Goal: Task Accomplishment & Management: Complete application form

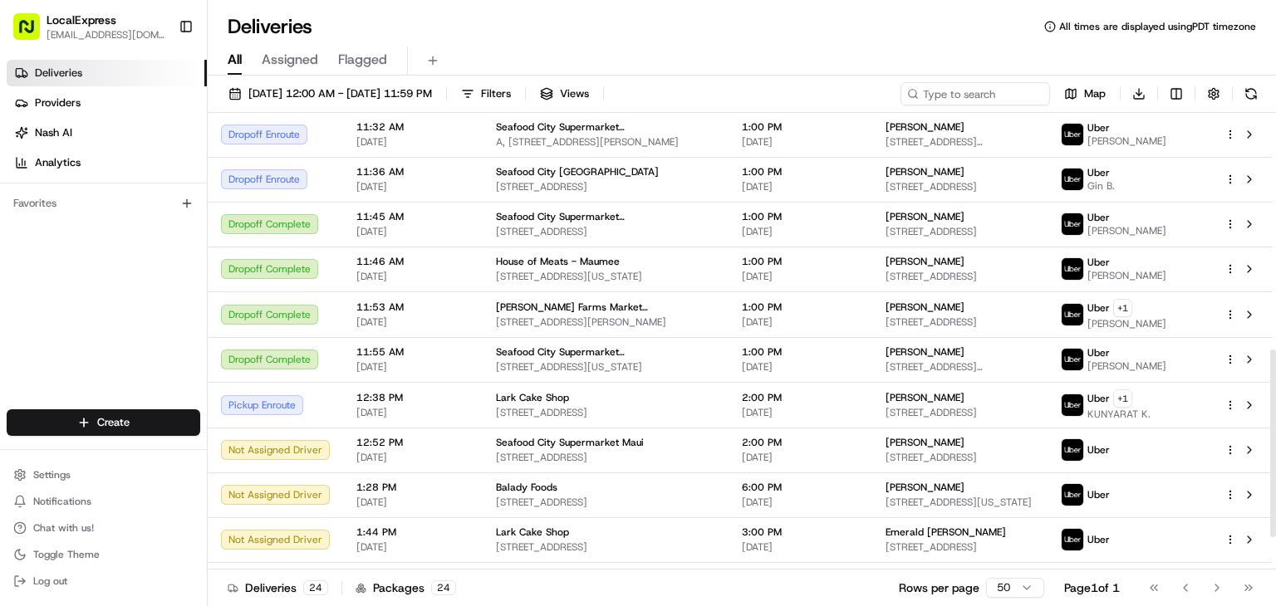
scroll to position [576, 0]
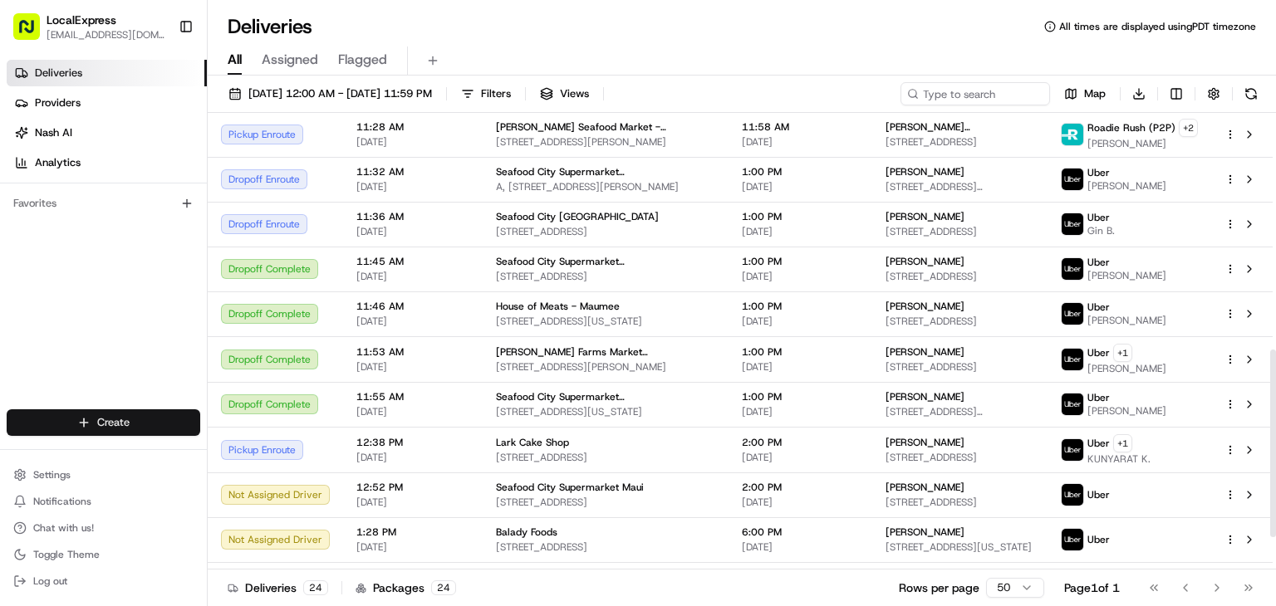
click at [137, 425] on html "LocalExpress [EMAIL_ADDRESS][DOMAIN_NAME] Toggle Sidebar Deliveries Providers […" at bounding box center [638, 303] width 1276 height 606
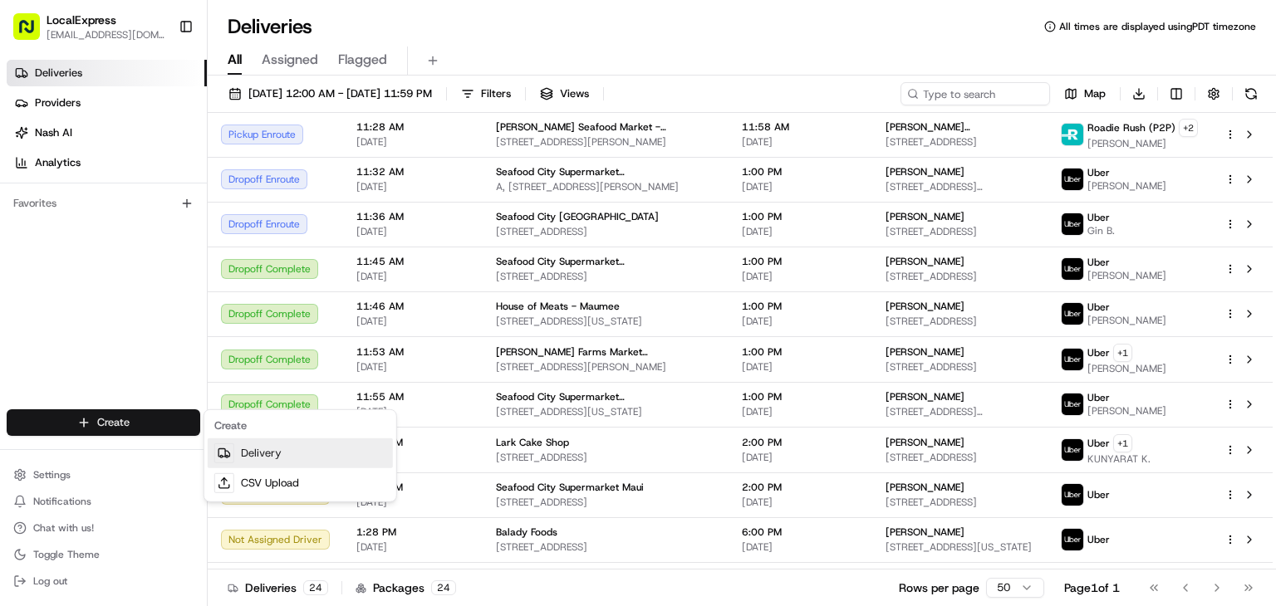
click at [248, 456] on link "Delivery" at bounding box center [300, 454] width 185 height 30
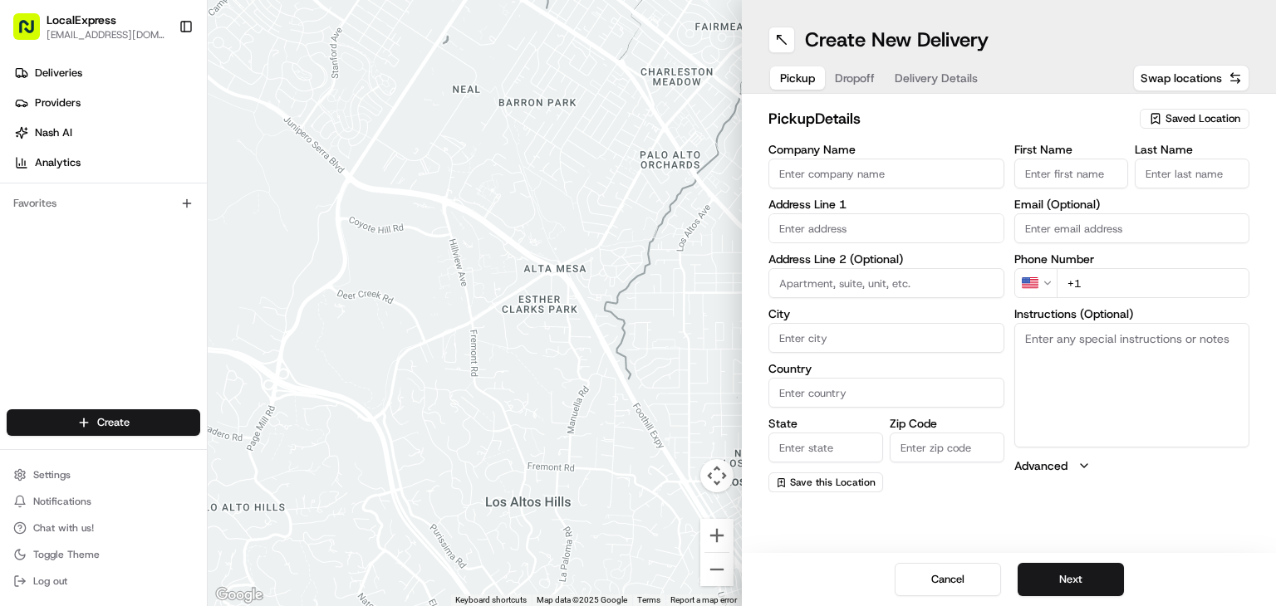
click at [1176, 115] on span "Saved Location" at bounding box center [1202, 118] width 75 height 15
type input "lark"
click at [1213, 184] on span "Lark Cake Shop" at bounding box center [1166, 181] width 204 height 15
type input "Lark Cake Shop"
type input "[STREET_ADDRESS]"
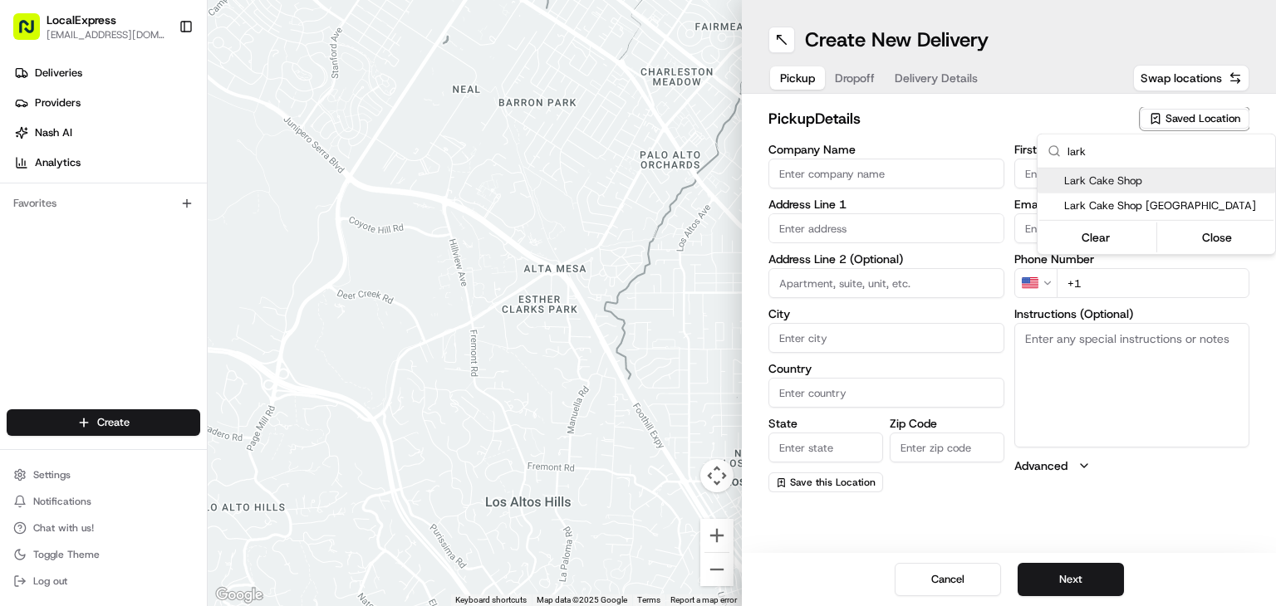
type input "[GEOGRAPHIC_DATA]"
type input "US"
type input "CA"
type input "90026"
type input "[PERSON_NAME]"
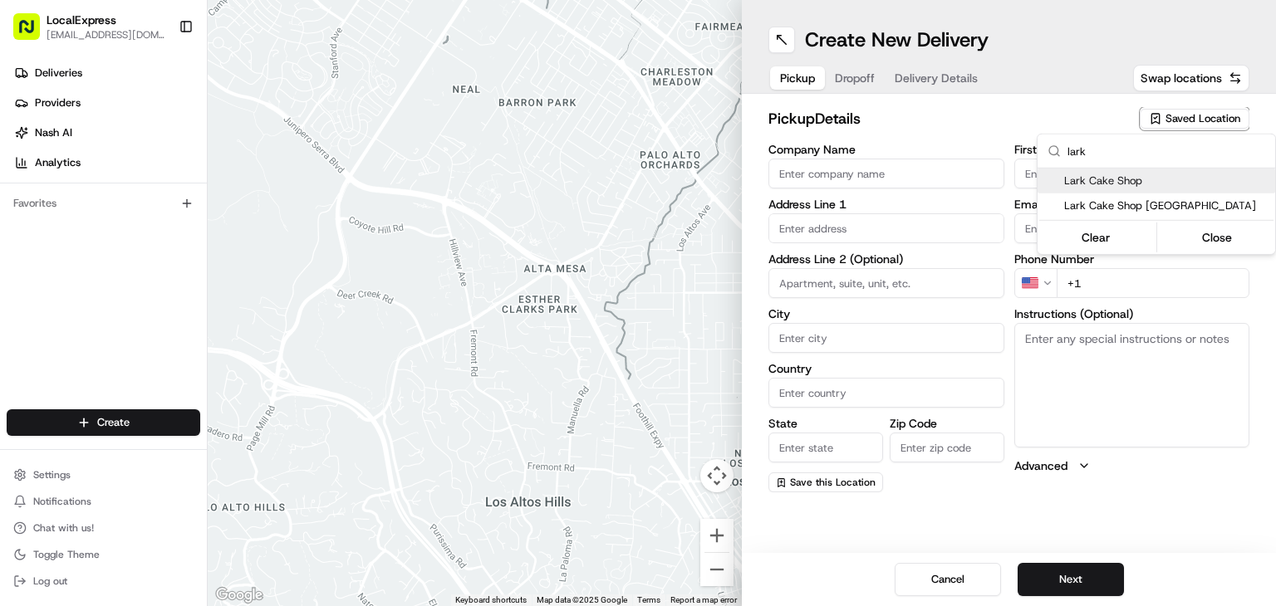
type input "[PERSON_NAME]"
type input "[PHONE_NUMBER]"
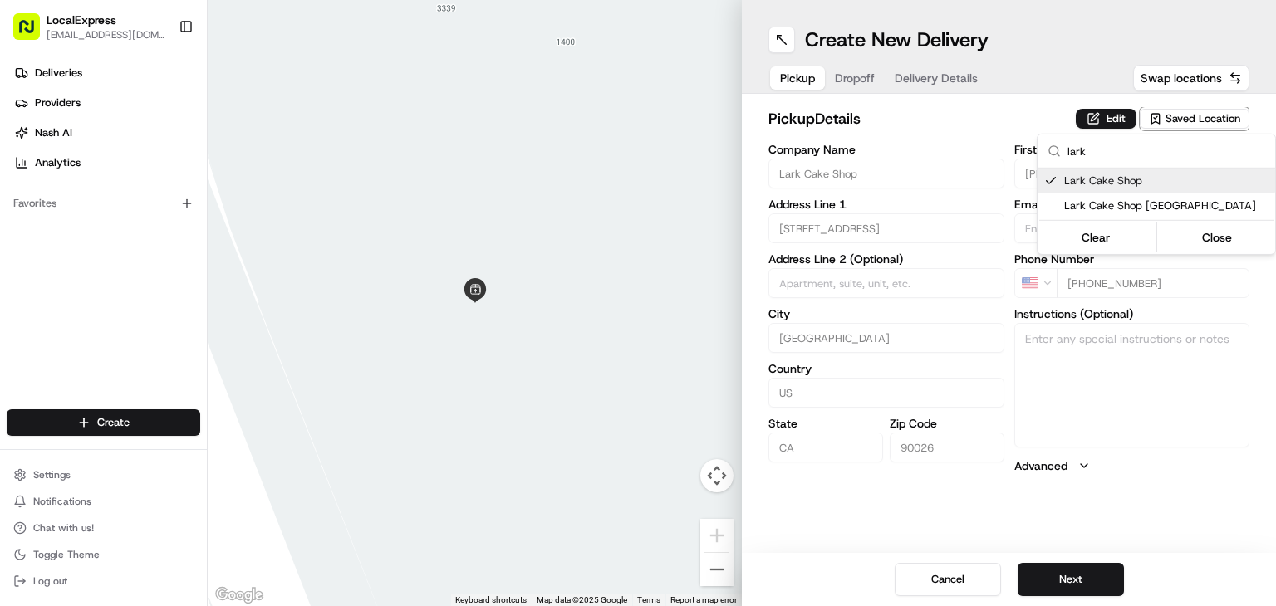
click at [1009, 134] on html "LocalExpress [EMAIL_ADDRESS][DOMAIN_NAME] Toggle Sidebar Deliveries Providers […" at bounding box center [638, 303] width 1276 height 606
click at [1107, 576] on button "Next" at bounding box center [1070, 579] width 106 height 33
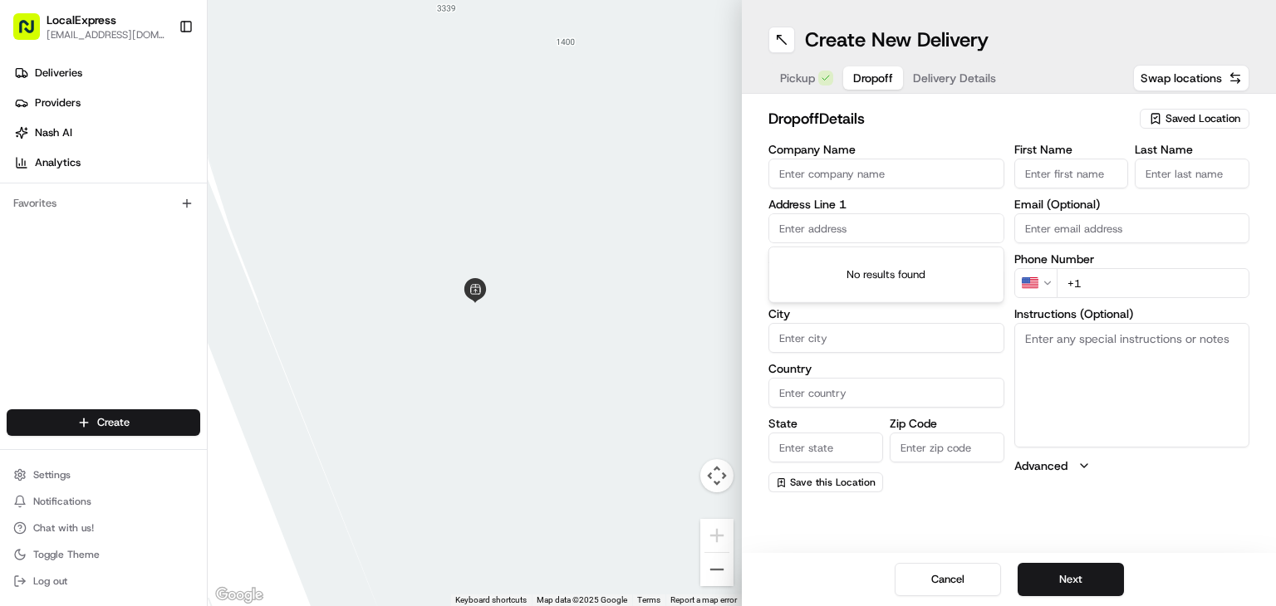
click at [906, 227] on input "text" at bounding box center [886, 228] width 236 height 30
paste input "[STREET_ADDRESS]"
click at [900, 262] on div "[STREET_ADDRESS][US_STATE]" at bounding box center [886, 263] width 228 height 25
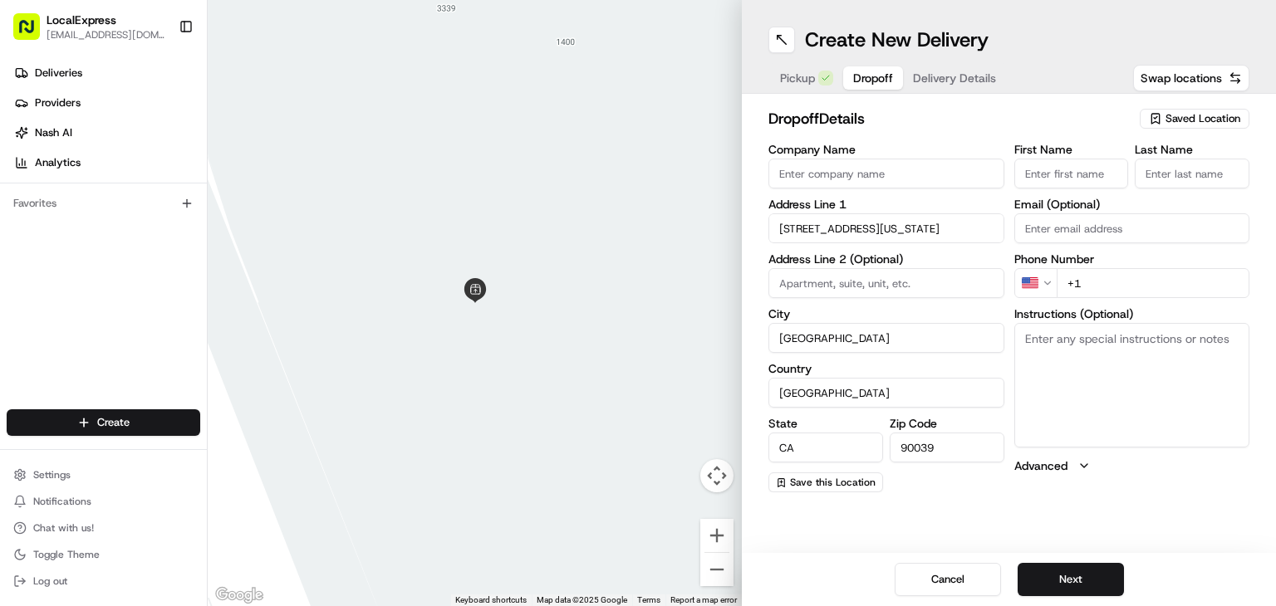
type input "[STREET_ADDRESS]"
type input "[GEOGRAPHIC_DATA]"
type input "CA"
type input "90039"
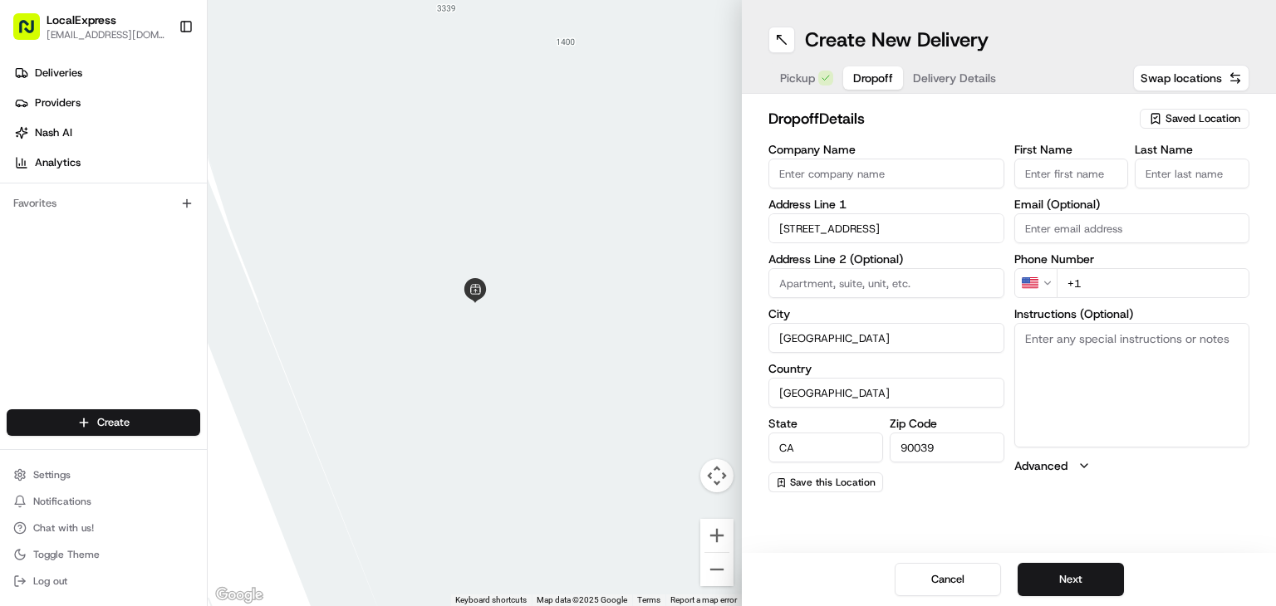
type input "[STREET_ADDRESS]"
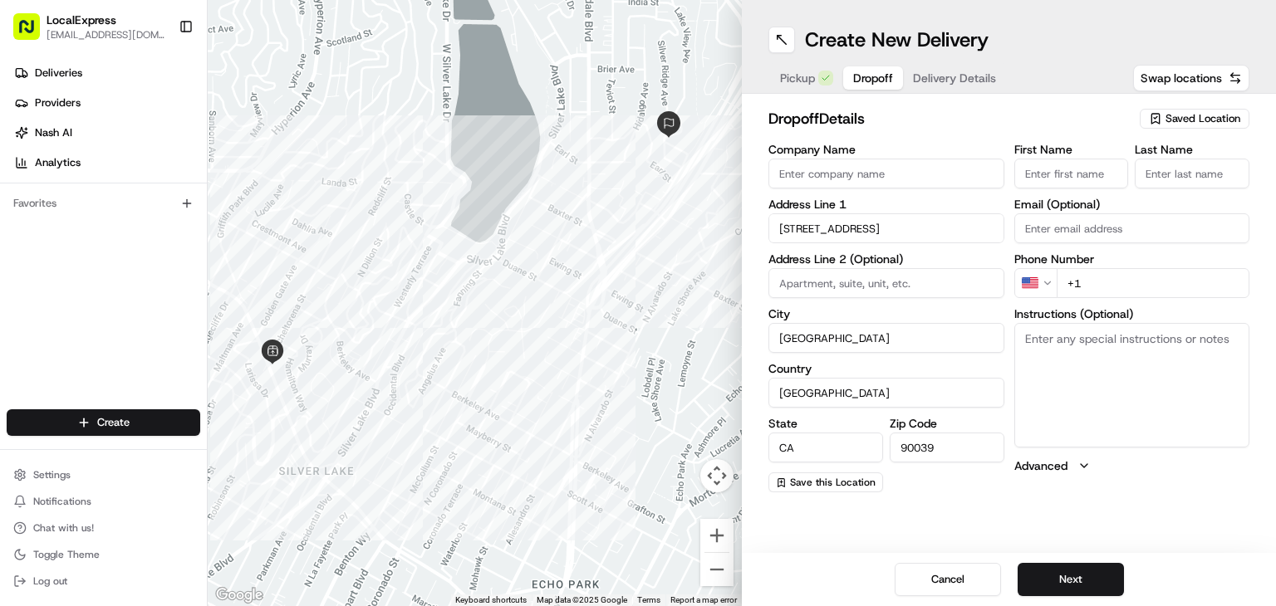
click at [1122, 285] on input "+1" at bounding box center [1154, 283] width 194 height 30
paste input "[PHONE_NUMBER]"
type input "[PHONE_NUMBER]"
click at [1096, 171] on input "First Name" at bounding box center [1071, 174] width 115 height 30
paste input "[PERSON_NAME]"
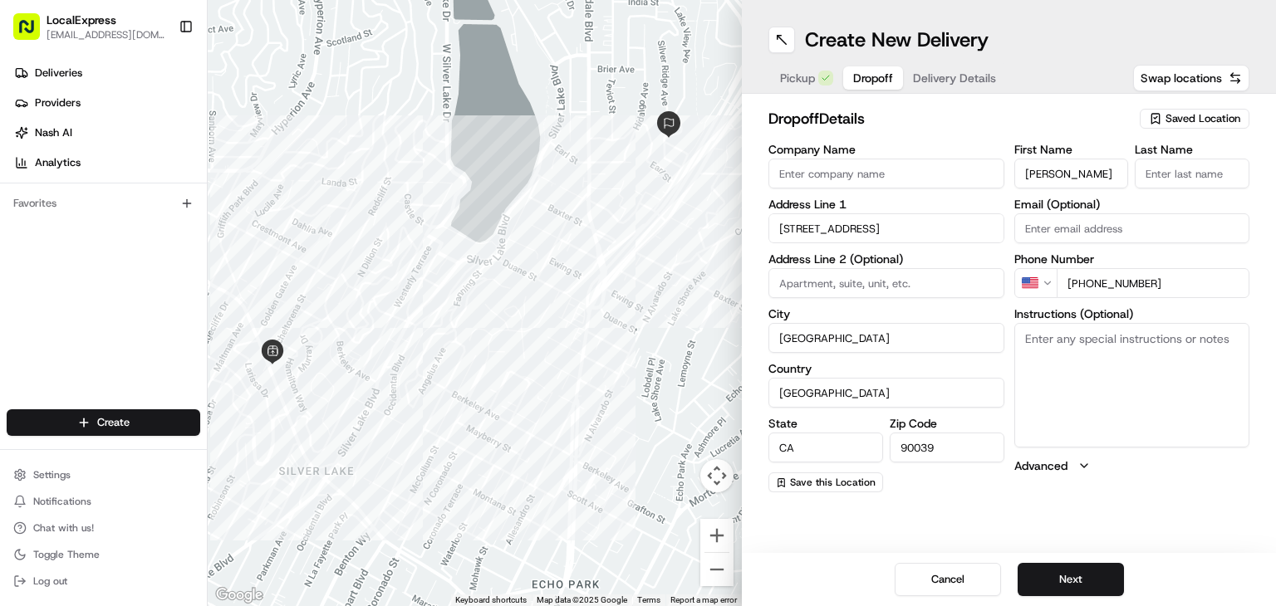
scroll to position [0, 16]
click at [1086, 174] on input "[PERSON_NAME]" at bounding box center [1071, 174] width 115 height 30
type input "[PERSON_NAME]"
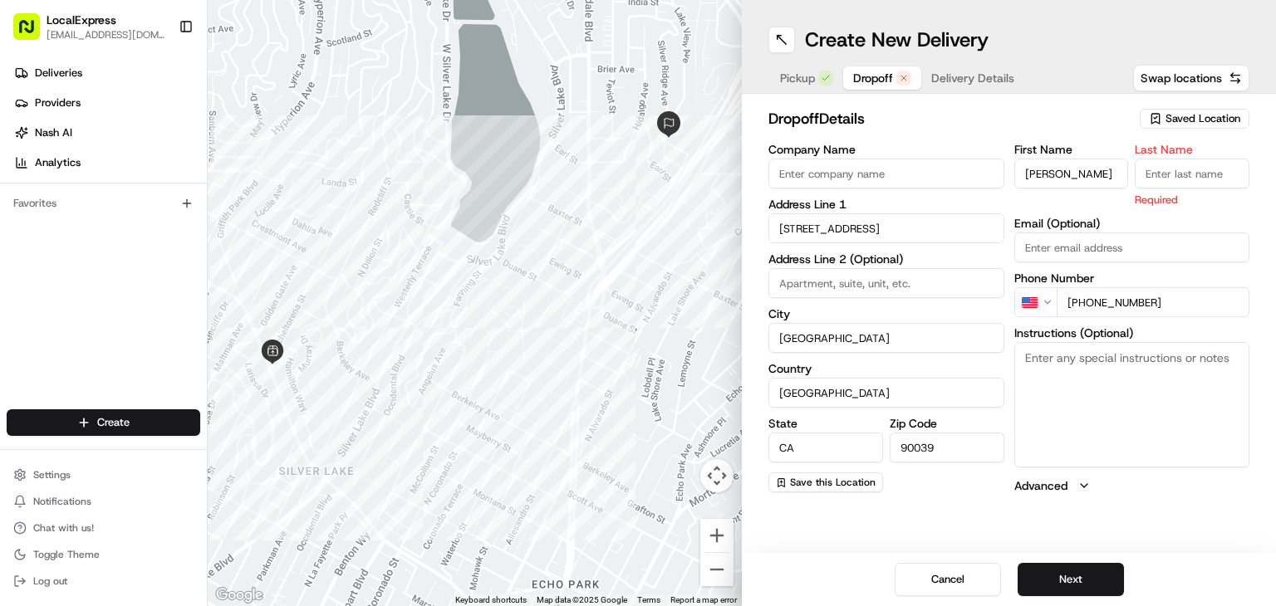
click at [1207, 174] on input "Last Name" at bounding box center [1192, 174] width 115 height 30
paste input "[PERSON_NAME]"
type input "[PERSON_NAME]"
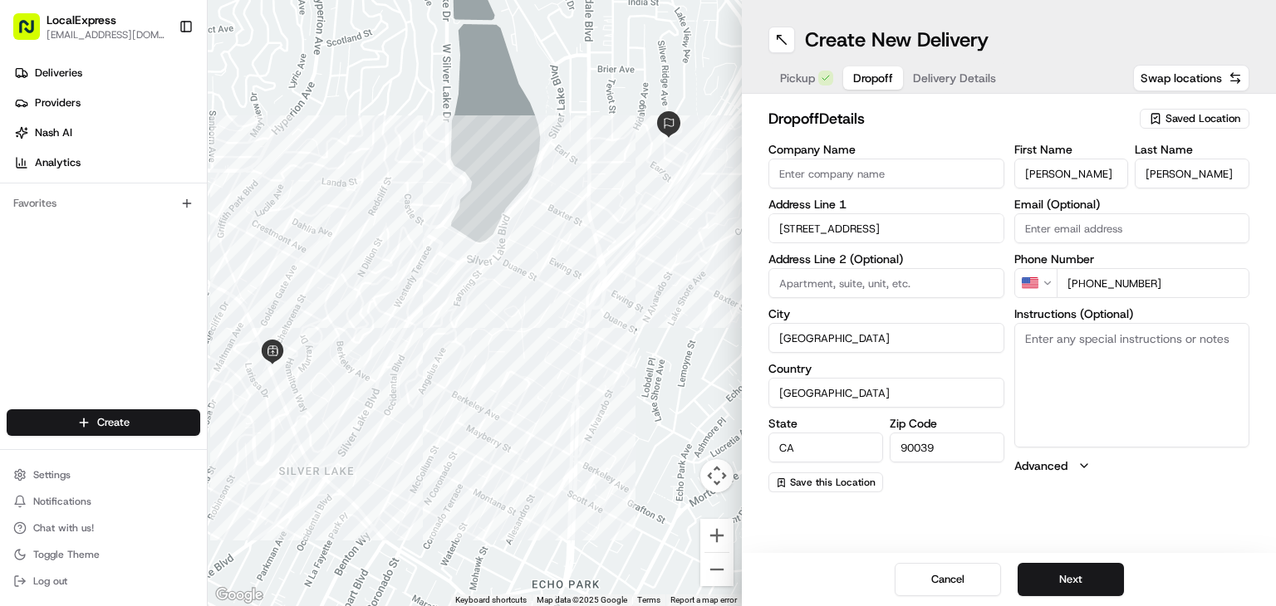
click at [1003, 264] on div "Company Name Address Line 1 [STREET_ADDRESS] Address Line 2 (Optional) City [GE…" at bounding box center [1008, 318] width 481 height 349
click at [1086, 571] on button "Next" at bounding box center [1070, 579] width 106 height 33
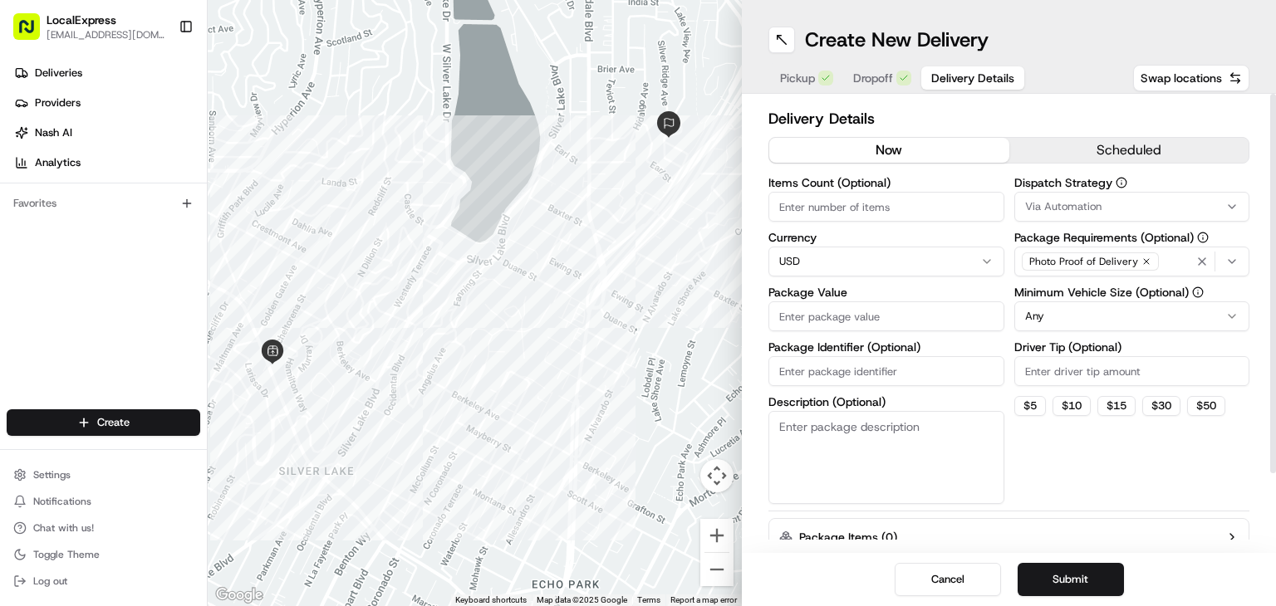
click at [894, 311] on input "Package Value" at bounding box center [886, 317] width 236 height 30
paste input "49"
type input "49"
click at [1079, 593] on button "Submit" at bounding box center [1070, 579] width 106 height 33
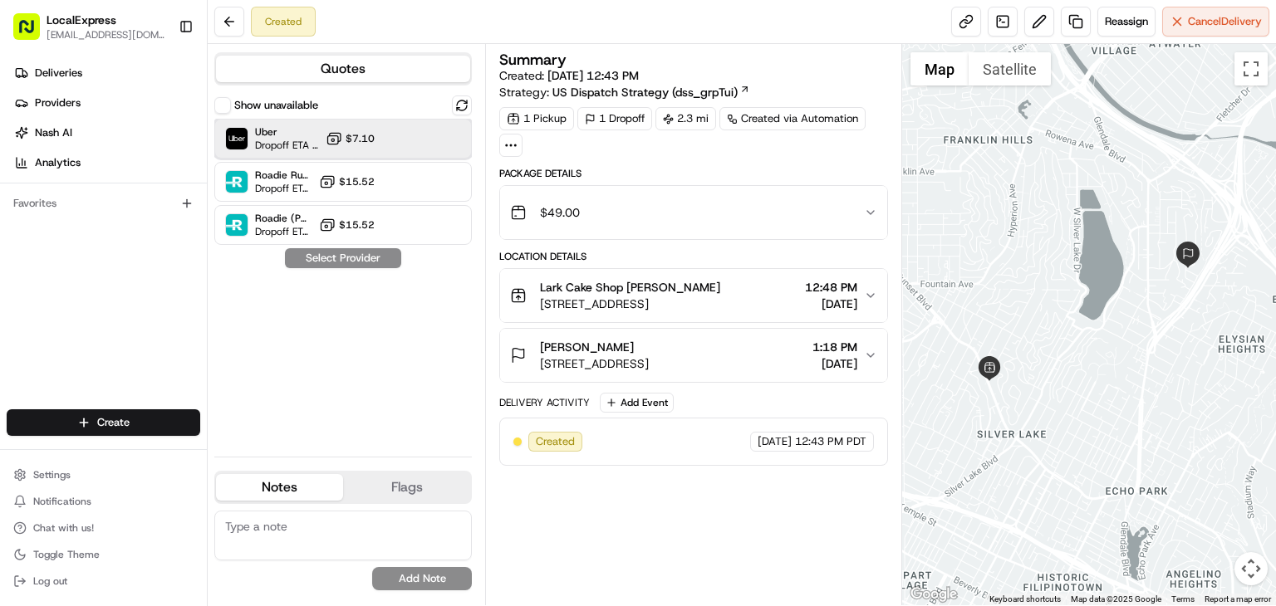
click at [287, 145] on span "Dropoff ETA 29 minutes" at bounding box center [287, 145] width 64 height 13
click at [384, 255] on button "Assign Provider" at bounding box center [343, 258] width 118 height 20
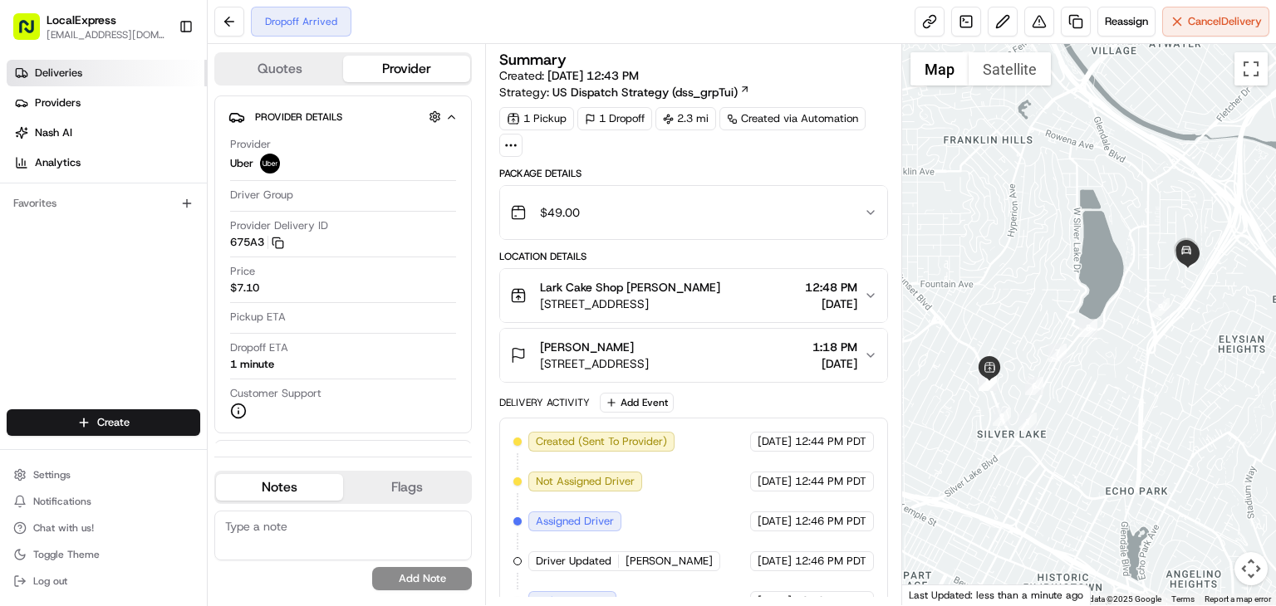
drag, startPoint x: 92, startPoint y: 71, endPoint x: 172, endPoint y: 71, distance: 79.7
click at [92, 71] on link "Deliveries" at bounding box center [107, 73] width 200 height 27
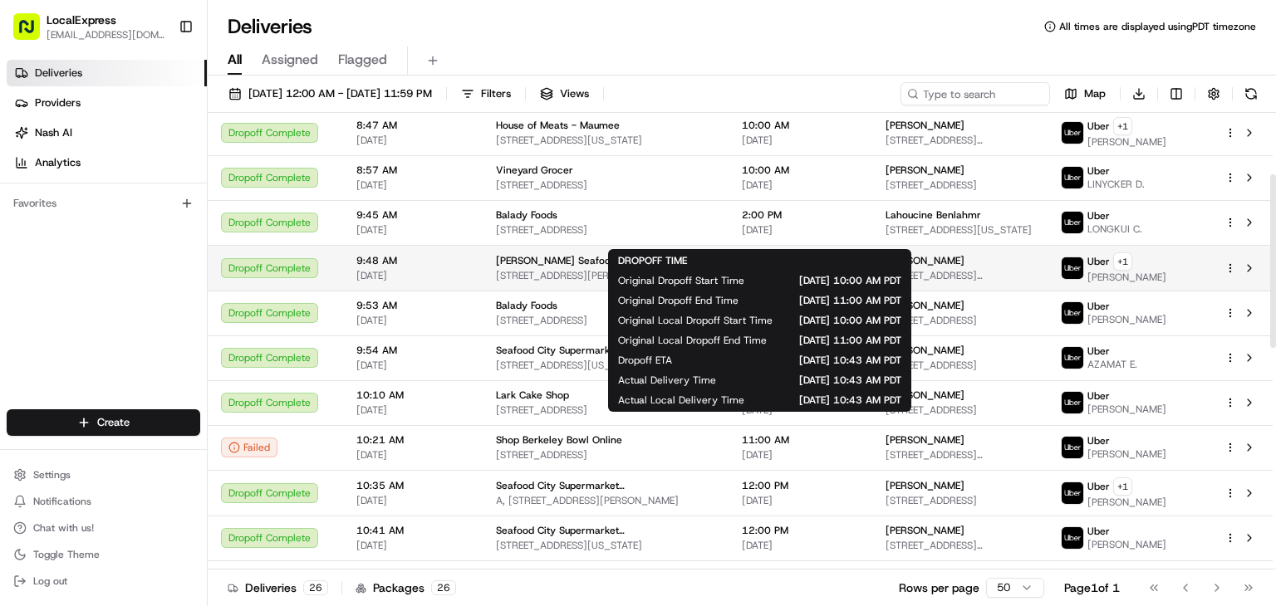
scroll to position [249, 0]
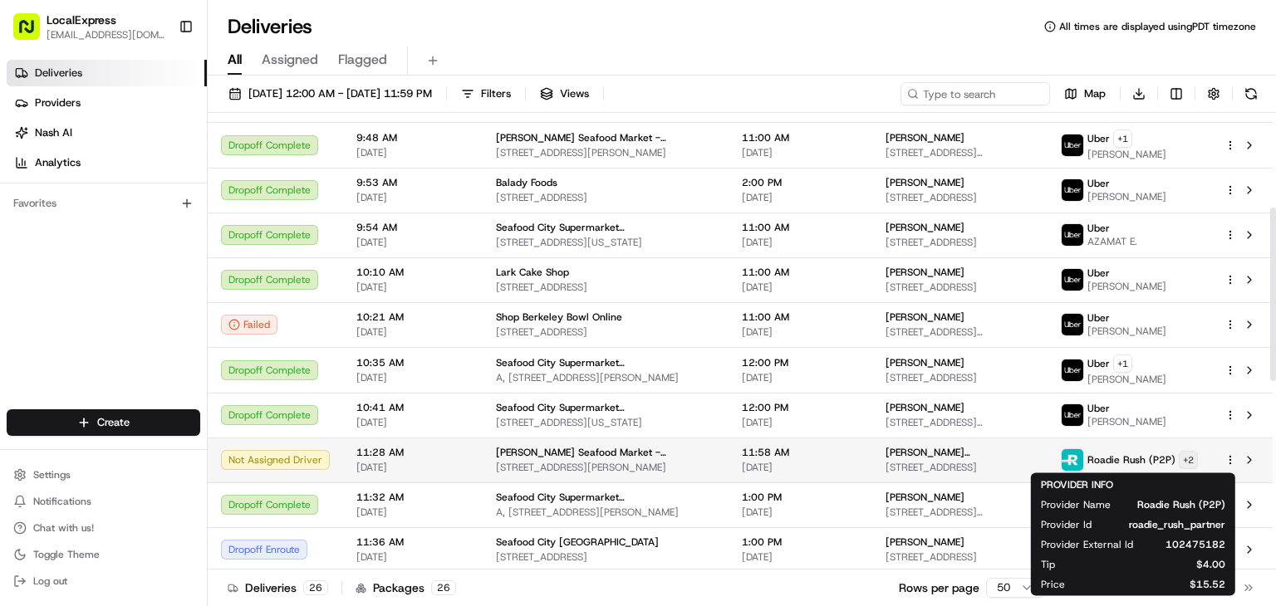
click at [1189, 458] on html "LocalExpress [EMAIL_ADDRESS][DOMAIN_NAME] Toggle Sidebar Deliveries Providers […" at bounding box center [638, 303] width 1276 height 606
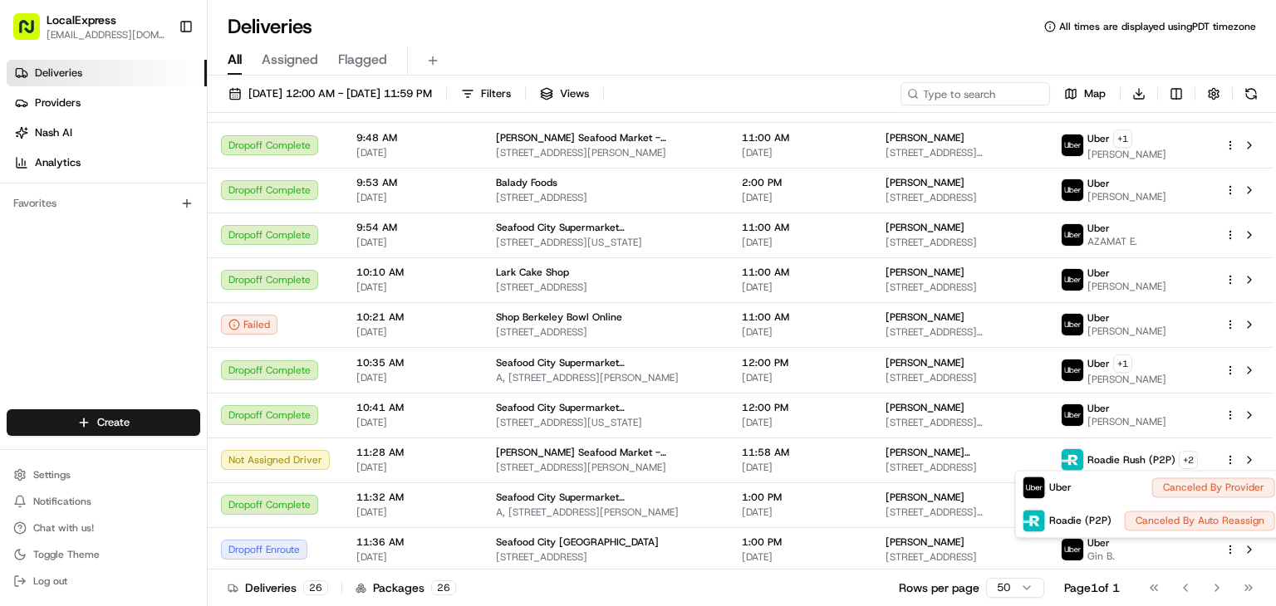
click at [133, 418] on html "LocalExpress [EMAIL_ADDRESS][DOMAIN_NAME] Toggle Sidebar Deliveries Providers […" at bounding box center [638, 303] width 1276 height 606
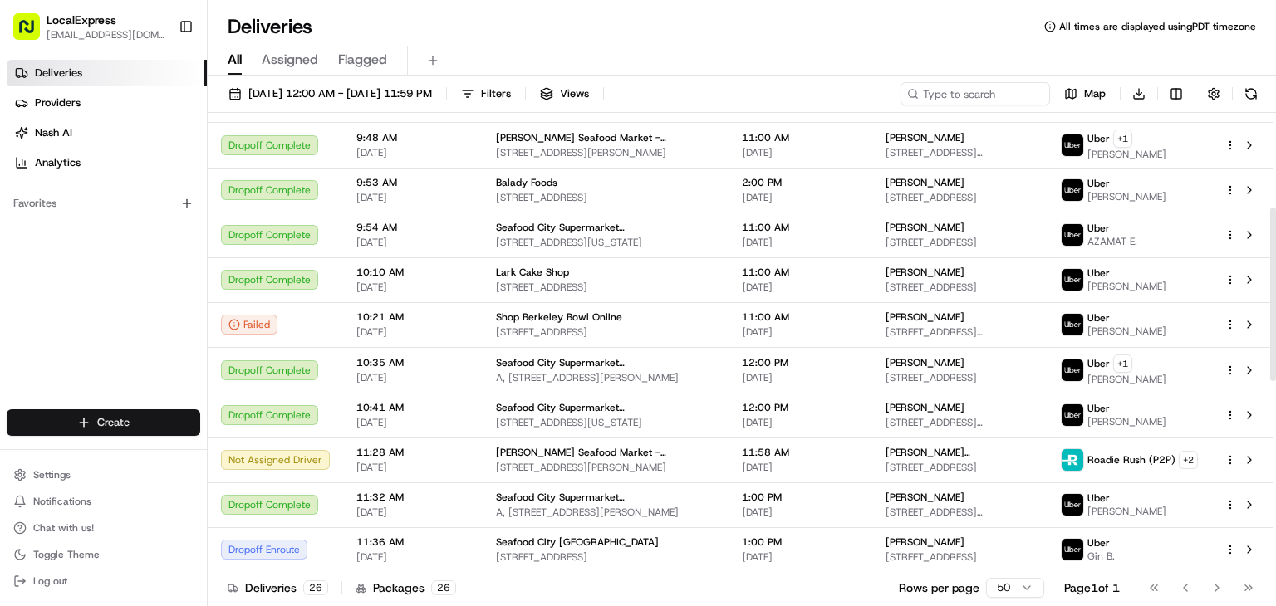
click at [123, 424] on html "LocalExpress [EMAIL_ADDRESS][DOMAIN_NAME] Toggle Sidebar Deliveries Providers […" at bounding box center [638, 303] width 1276 height 606
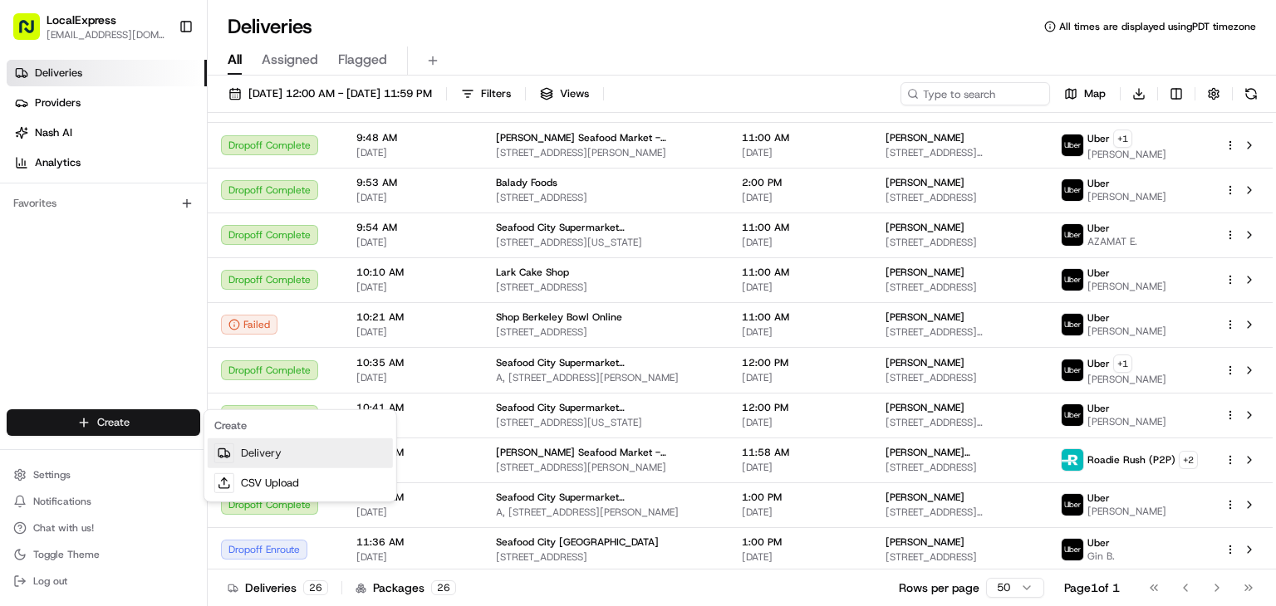
click at [272, 458] on link "Delivery" at bounding box center [300, 454] width 185 height 30
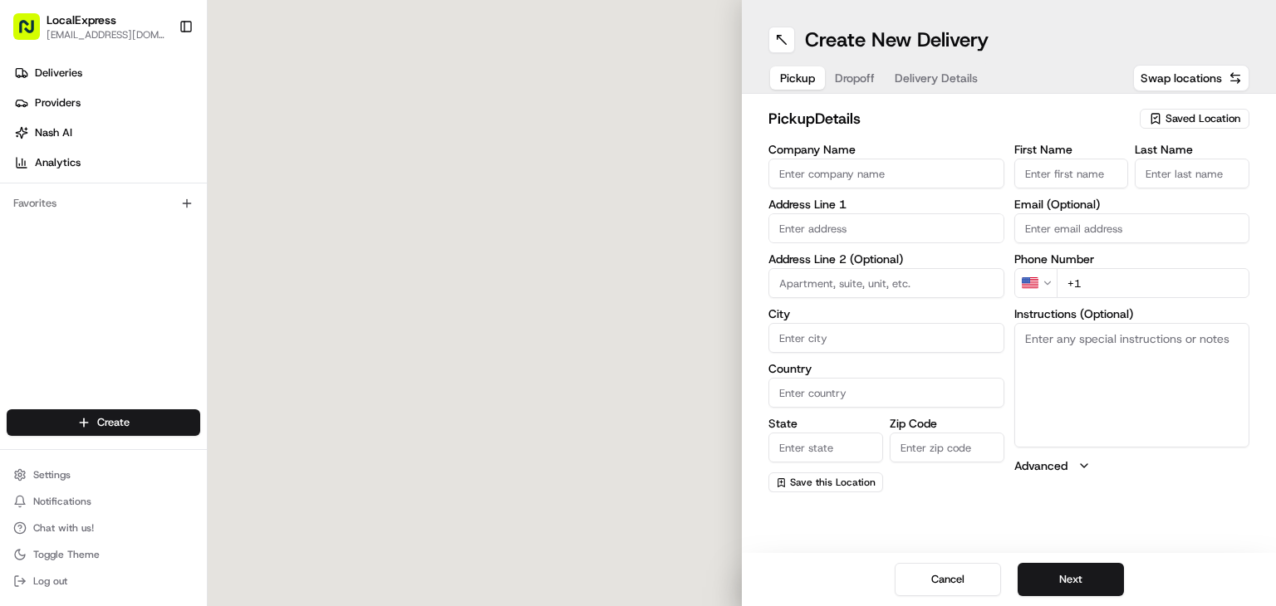
click at [894, 170] on input "Company Name" at bounding box center [886, 174] width 236 height 30
type input "[PERSON_NAME] Pastry Shop"
click at [1189, 120] on span "Saved Location" at bounding box center [1202, 118] width 75 height 15
type input "[PERSON_NAME]"
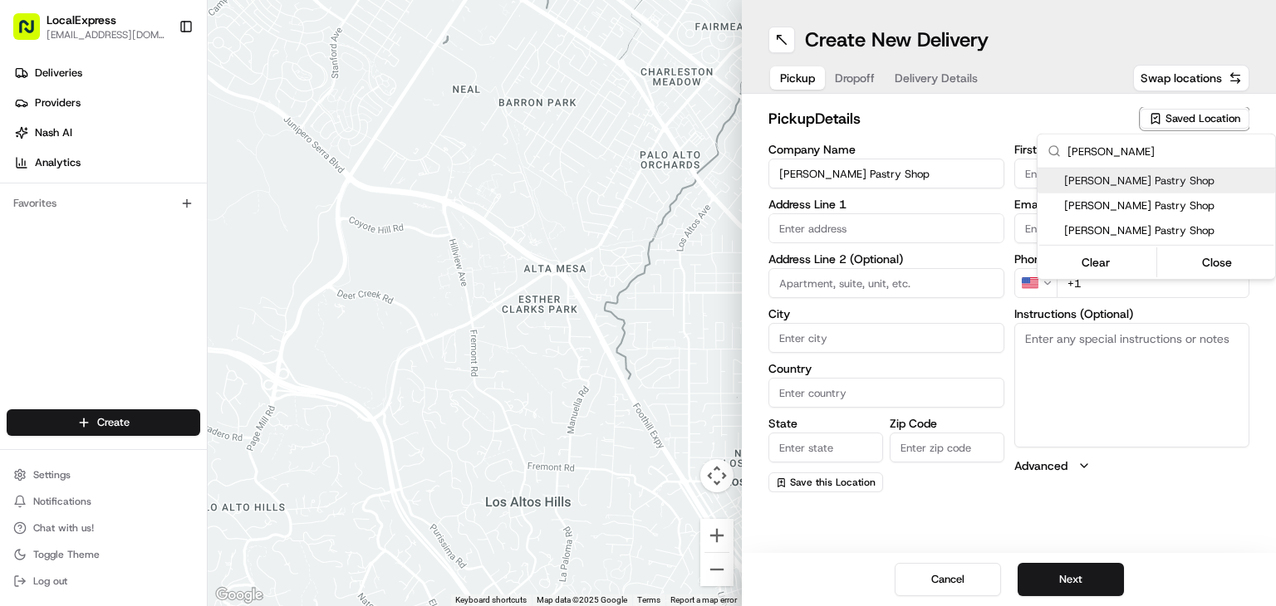
click at [1125, 179] on span "[PERSON_NAME] Pastry Shop" at bounding box center [1166, 181] width 204 height 15
type input "[STREET_ADDRESS]"
type input "[GEOGRAPHIC_DATA]"
type input "US"
type input "NY"
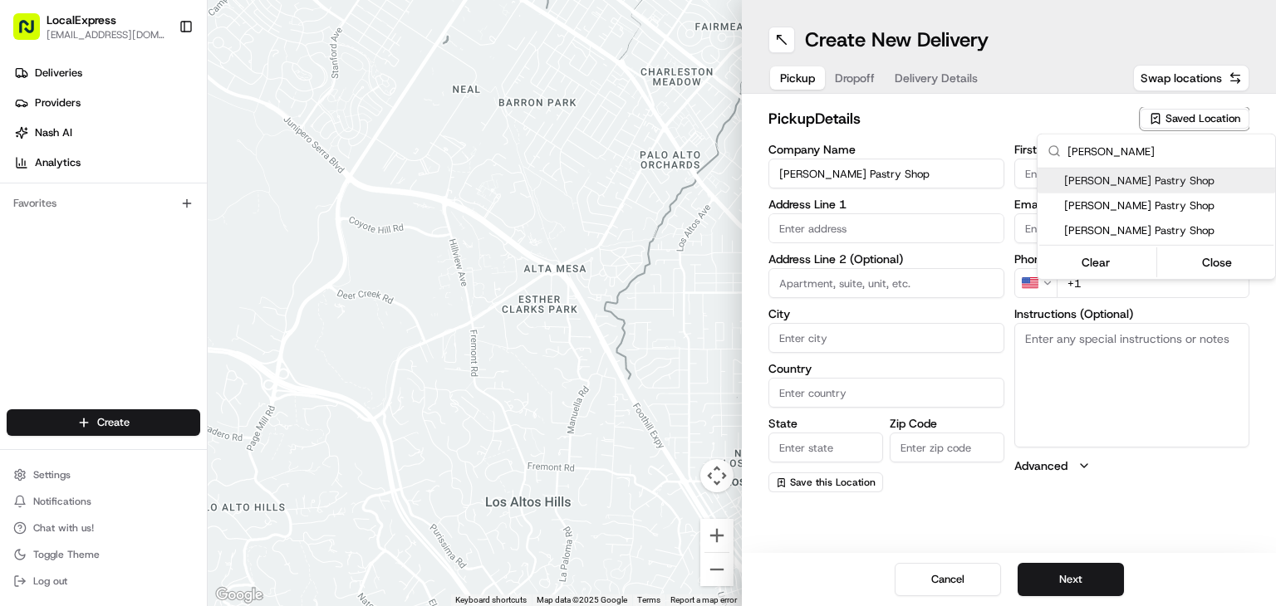
type input "10458"
type input "[PERSON_NAME]"
type input "[PHONE_NUMBER]"
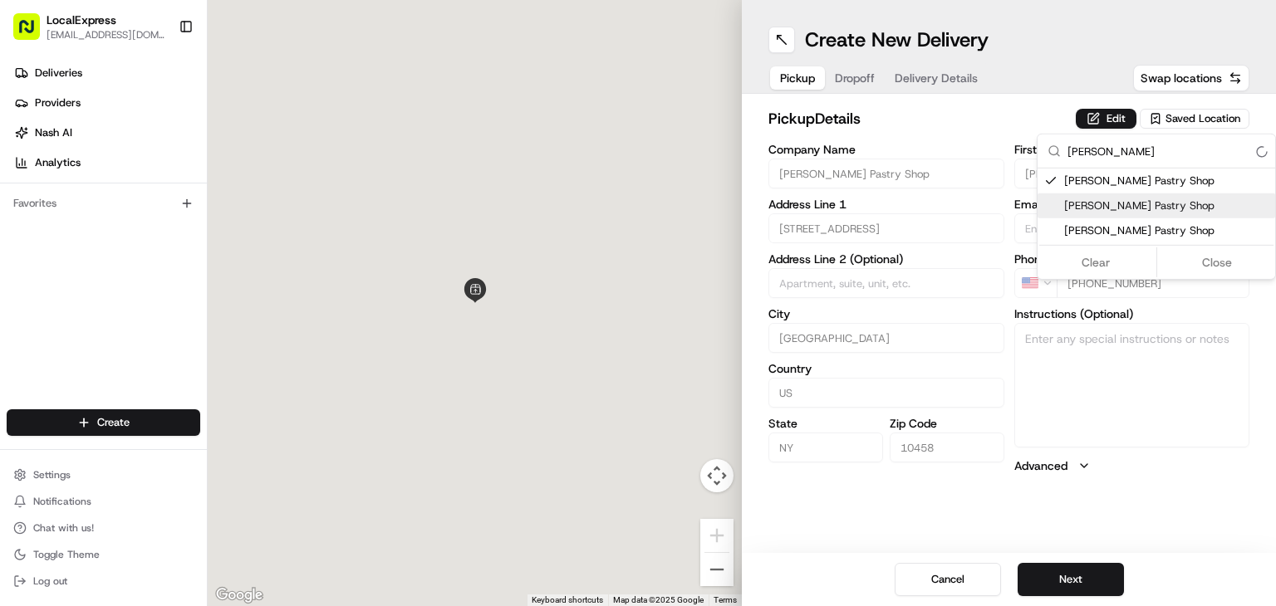
click at [1083, 575] on html "LocalExpress [EMAIL_ADDRESS][DOMAIN_NAME] Toggle Sidebar Deliveries Providers […" at bounding box center [638, 303] width 1276 height 606
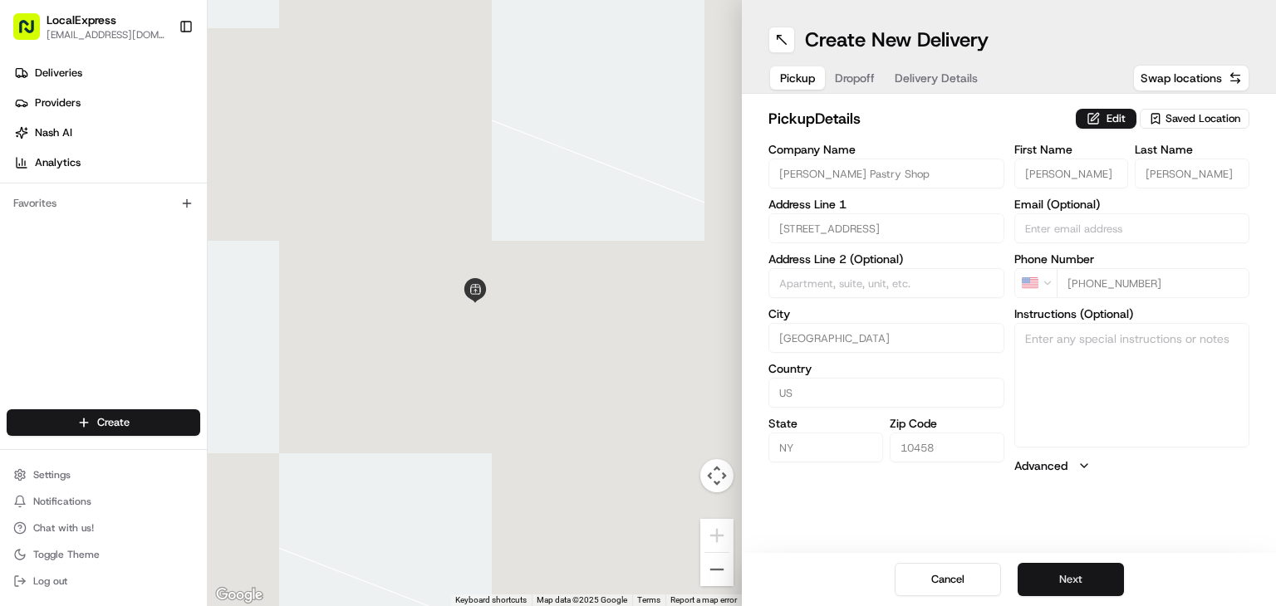
click at [1083, 576] on button "Next" at bounding box center [1070, 579] width 106 height 33
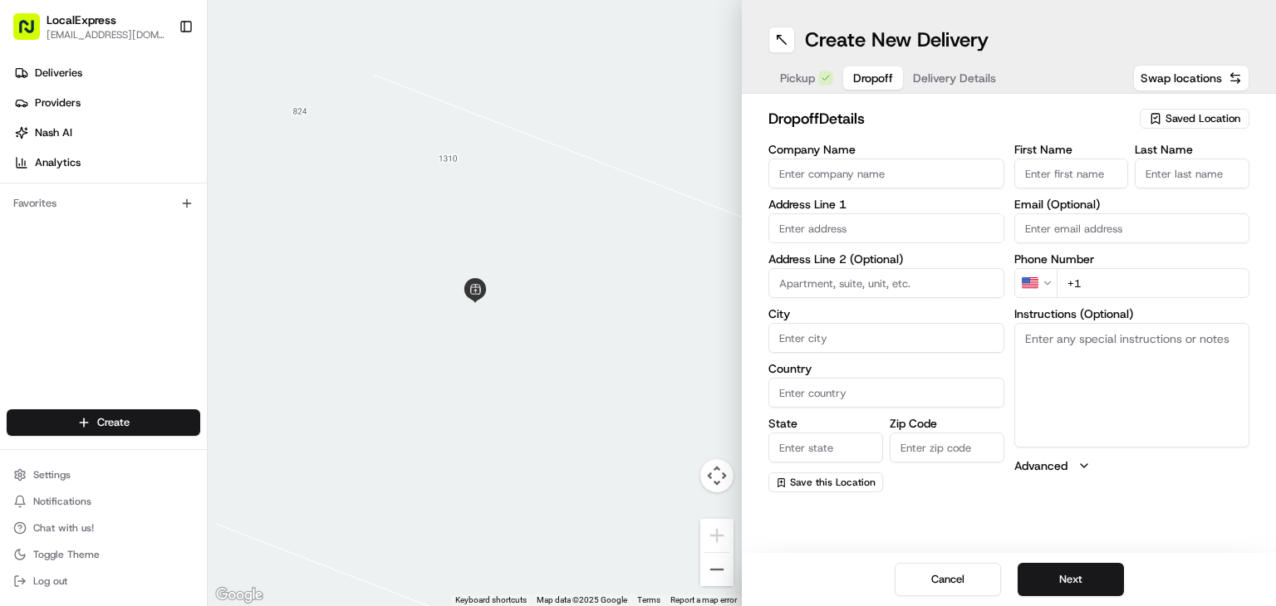
click at [891, 216] on input "text" at bounding box center [886, 228] width 236 height 30
paste input "[STREET_ADDRESS][PERSON_NAME],"
click at [884, 260] on div "[STREET_ADDRESS][PERSON_NAME]" at bounding box center [886, 271] width 228 height 40
type input "[STREET_ADDRESS][PERSON_NAME]"
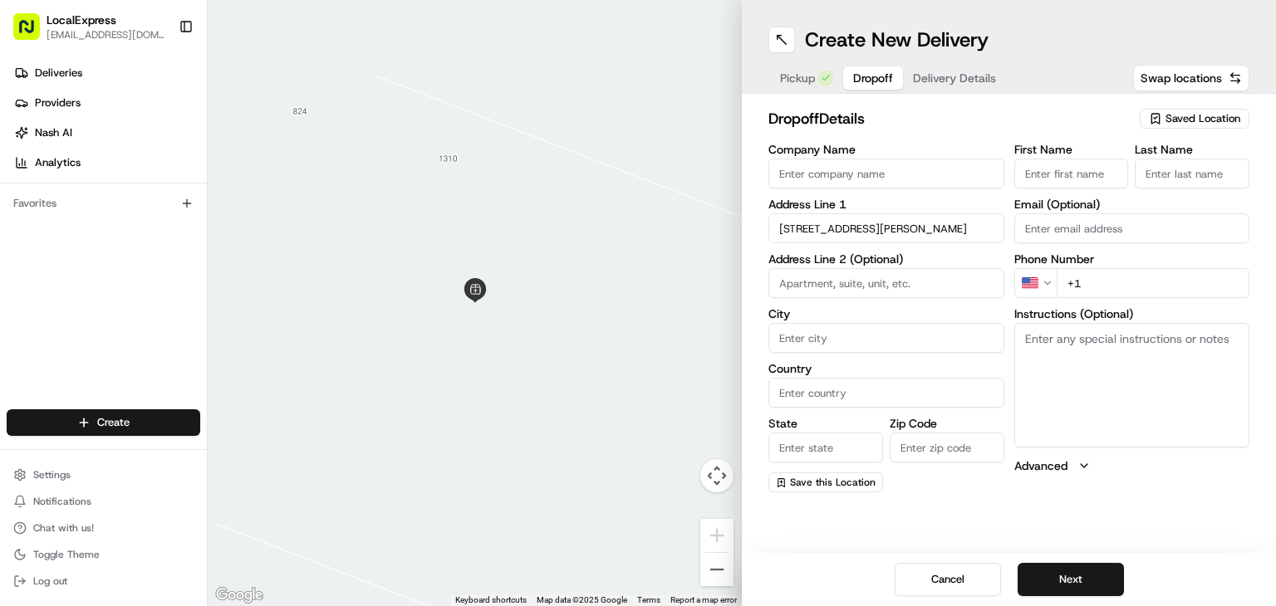
type input "The Bronx"
type input "[GEOGRAPHIC_DATA]"
type input "NY"
type input "10470"
type input "[STREET_ADDRESS][PERSON_NAME]"
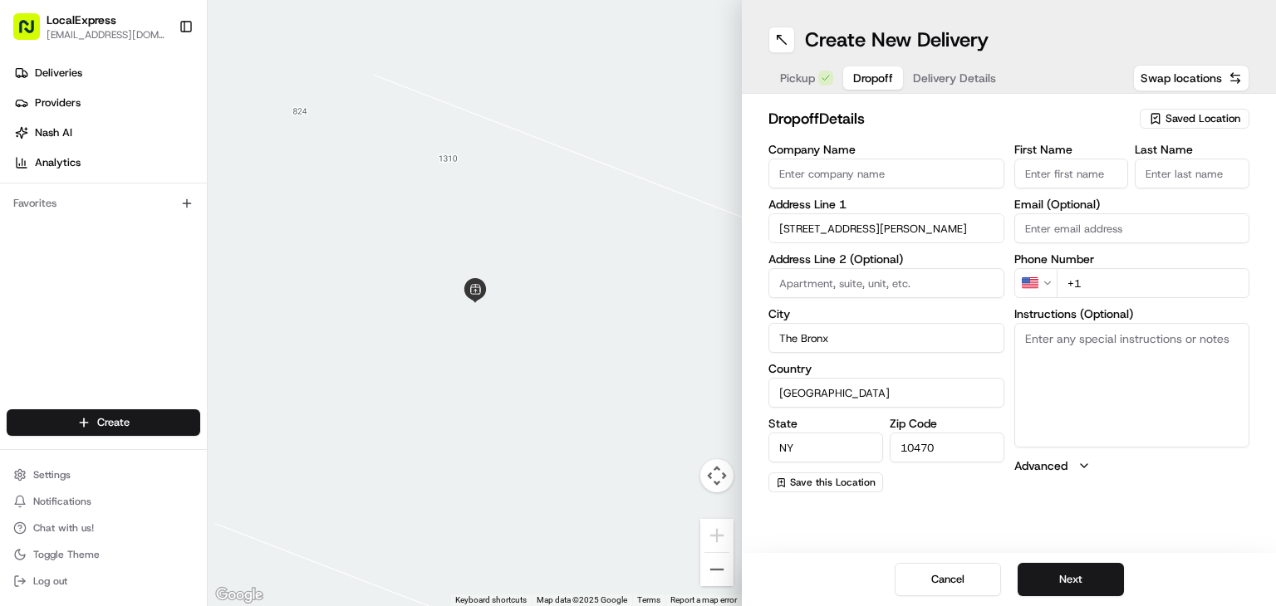
scroll to position [0, 0]
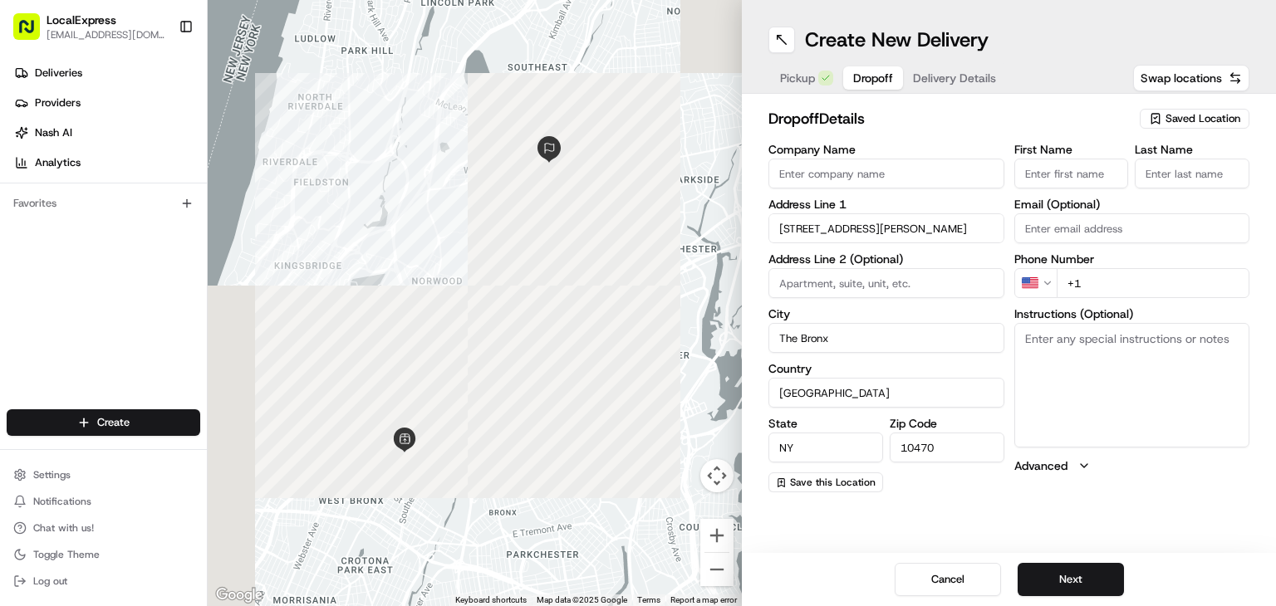
click at [1155, 274] on input "+1" at bounding box center [1154, 283] width 194 height 30
paste input "[PHONE_NUMBER]"
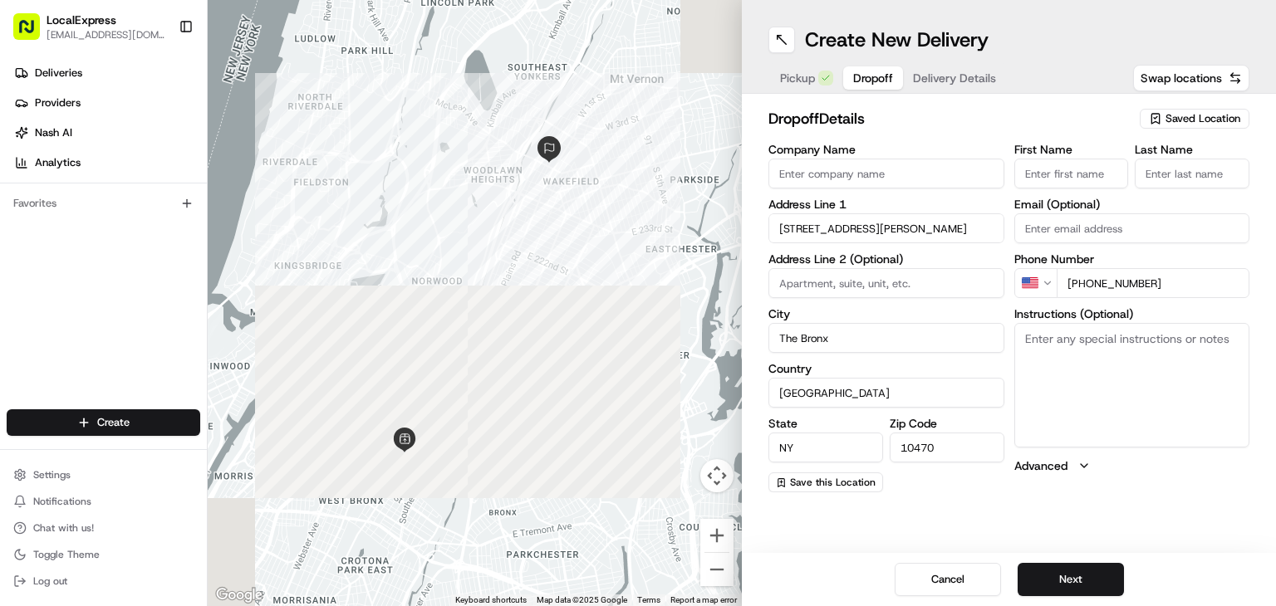
type input "[PHONE_NUMBER]"
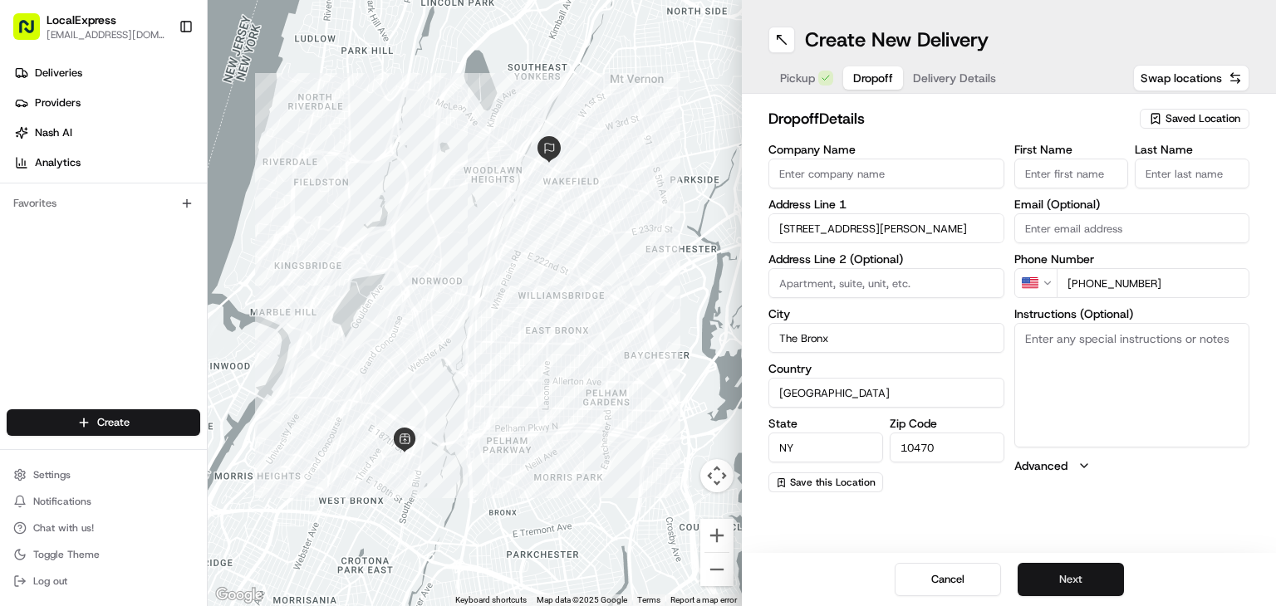
click at [1116, 576] on button "Next" at bounding box center [1070, 579] width 106 height 33
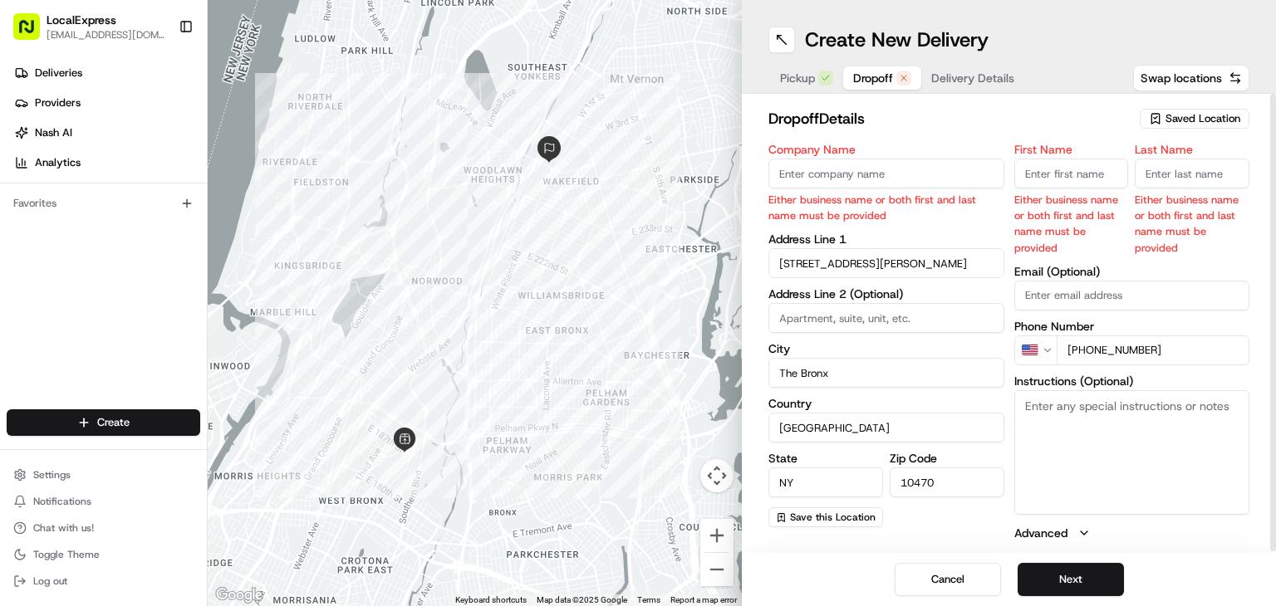
click at [1086, 168] on input "First Name" at bounding box center [1071, 174] width 115 height 30
paste input "[PERSON_NAME]"
click at [1088, 176] on input "[PERSON_NAME]" at bounding box center [1071, 174] width 115 height 30
type input "[PERSON_NAME]"
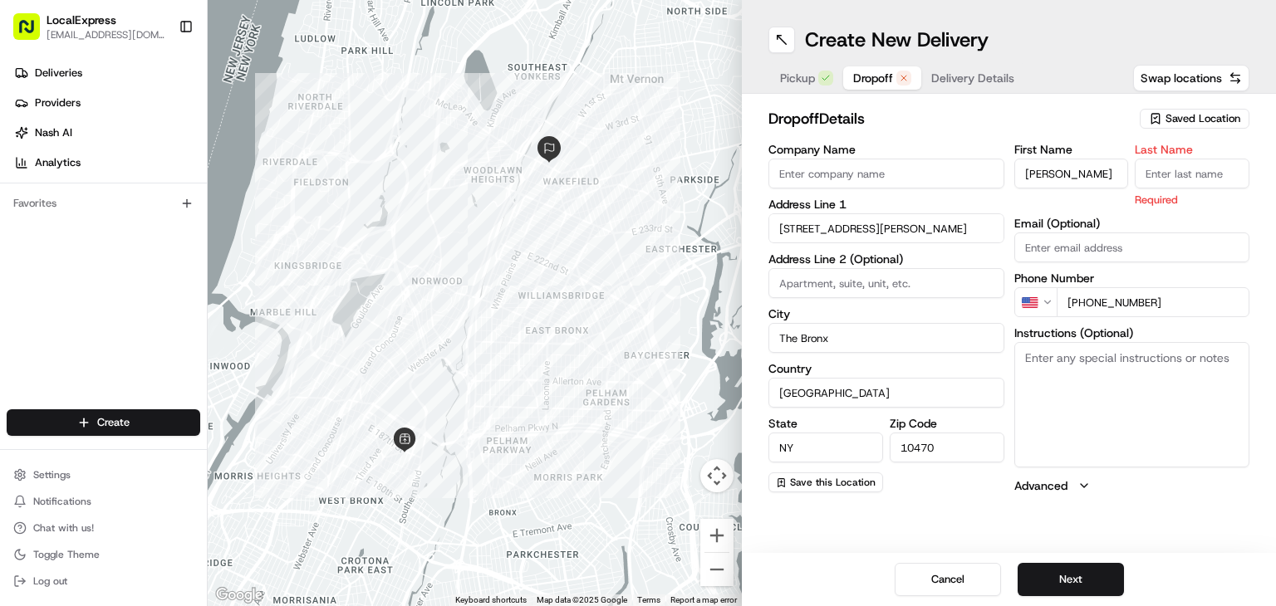
click at [1173, 178] on input "Last Name" at bounding box center [1192, 174] width 115 height 30
paste input "Kwateng"
type input "Kwateng"
click at [1253, 155] on div "dropoff Details Saved Location Company Name Address Line [GEOGRAPHIC_DATA][STRE…" at bounding box center [1009, 301] width 534 height 414
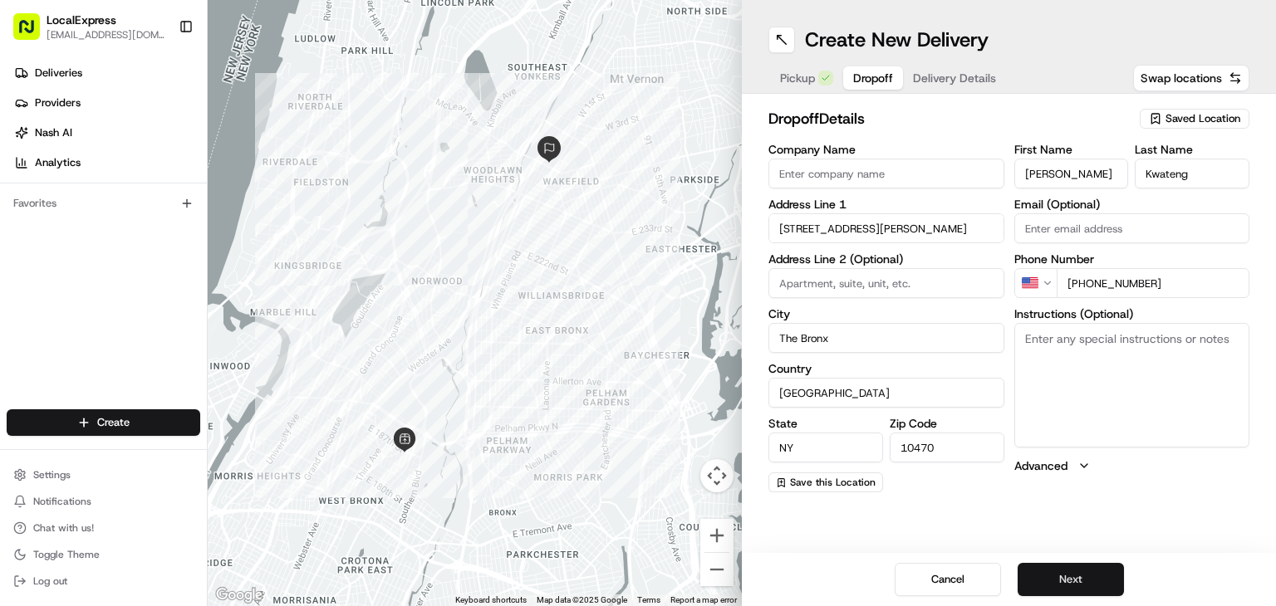
click at [1076, 577] on button "Next" at bounding box center [1070, 579] width 106 height 33
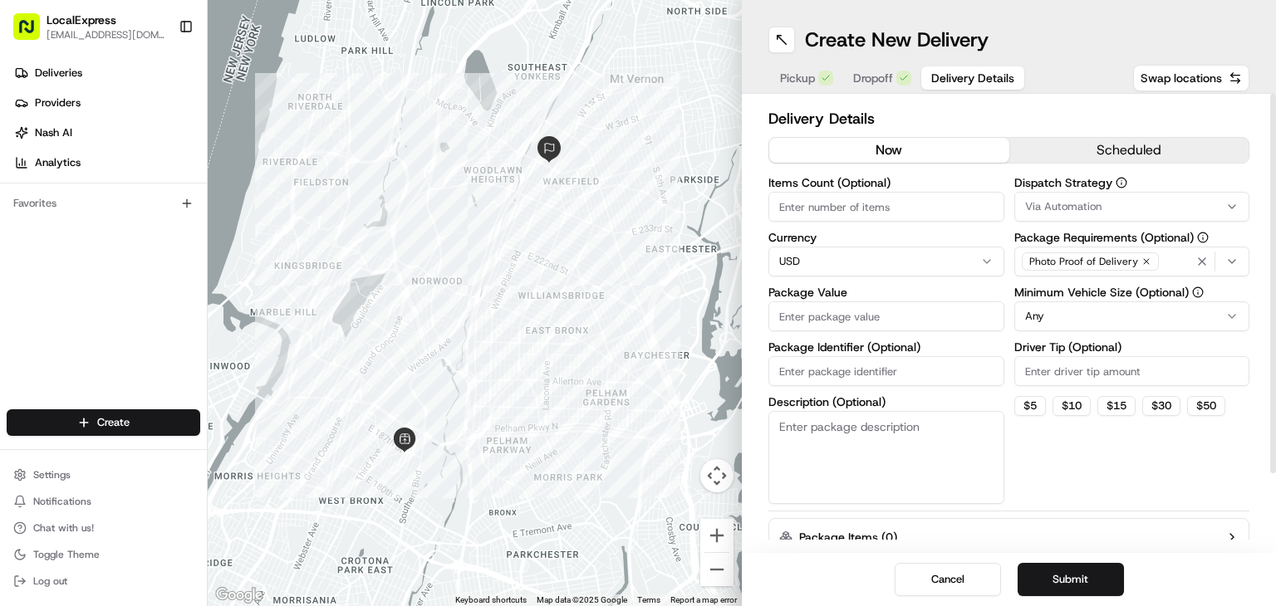
click at [874, 310] on input "Package Value" at bounding box center [886, 317] width 236 height 30
type input "24"
click at [1093, 572] on button "Submit" at bounding box center [1070, 579] width 106 height 33
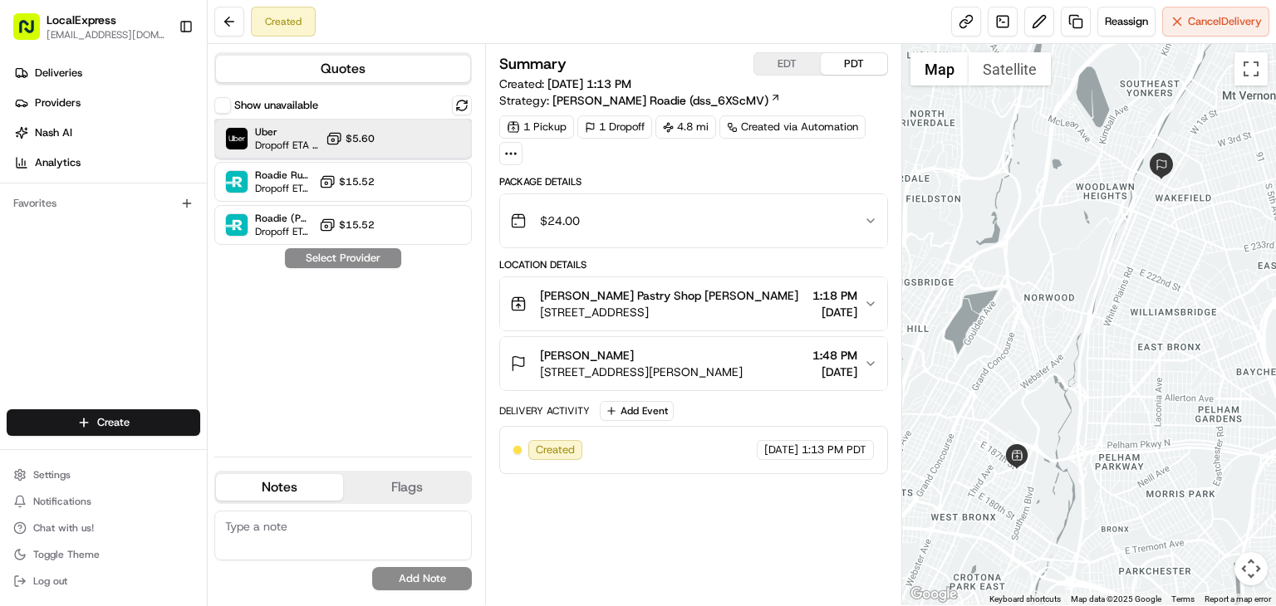
click at [397, 137] on div "Uber Dropoff ETA 42 minutes $5.60" at bounding box center [342, 139] width 257 height 40
click at [372, 259] on button "Assign Provider" at bounding box center [343, 258] width 118 height 20
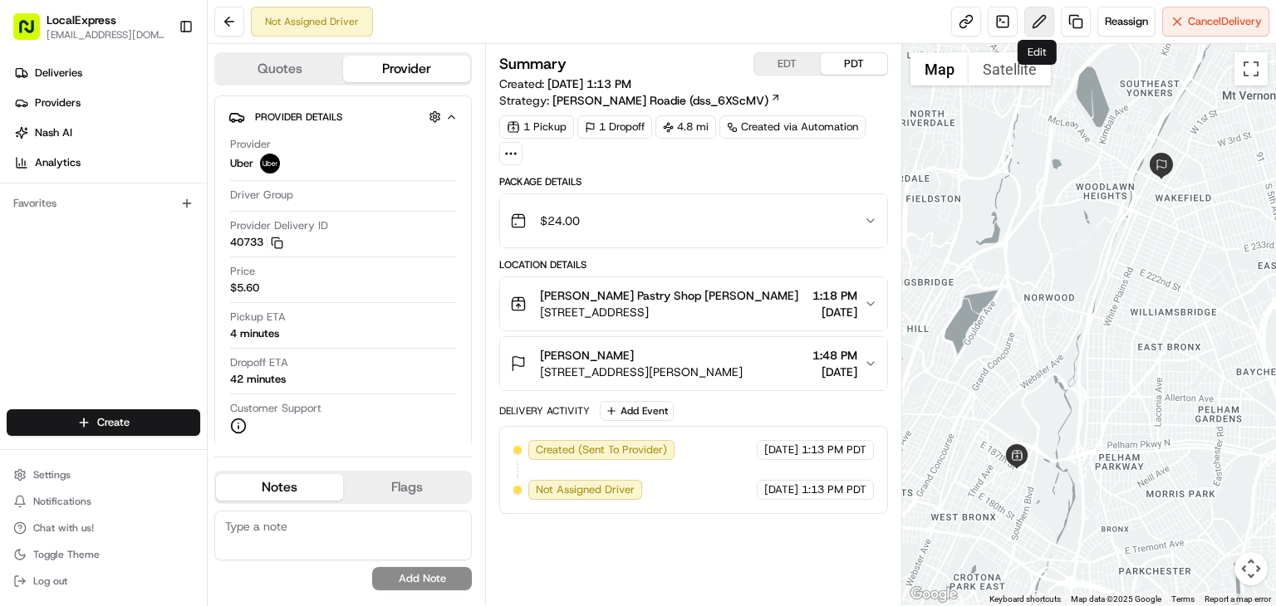
click at [1037, 27] on button at bounding box center [1039, 22] width 30 height 30
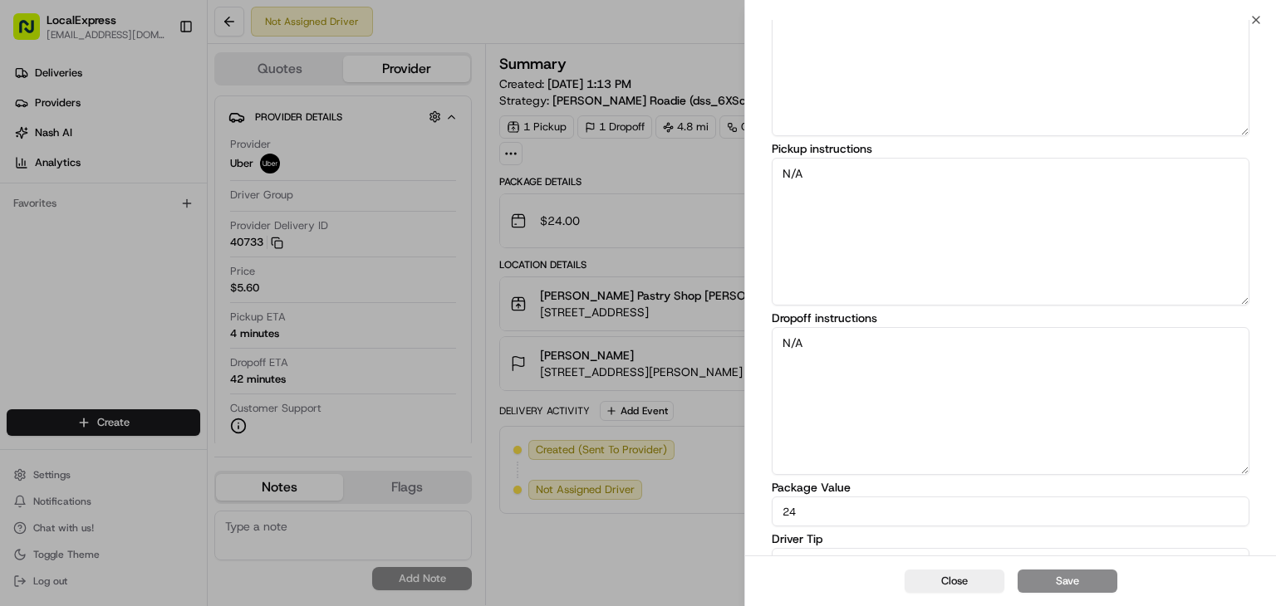
scroll to position [166, 0]
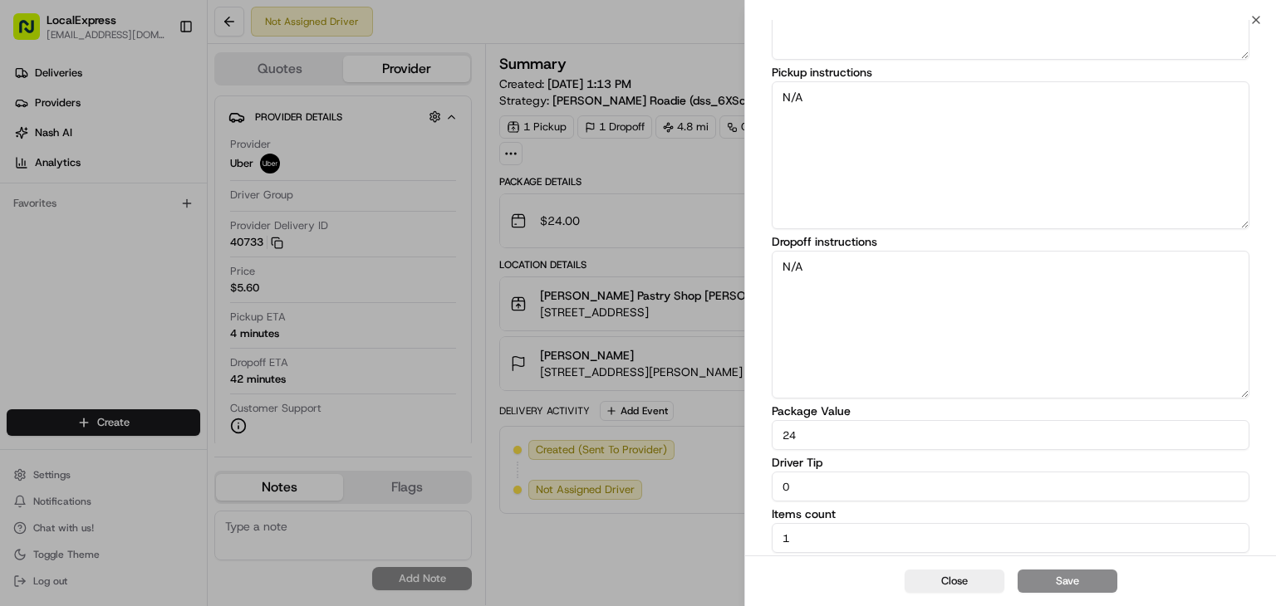
click at [936, 502] on div "Edit Delivery Details Package description Pickup instructions N/A Dropoff instr…" at bounding box center [1011, 205] width 478 height 696
click at [940, 480] on input "0" at bounding box center [1011, 487] width 478 height 30
type input "3"
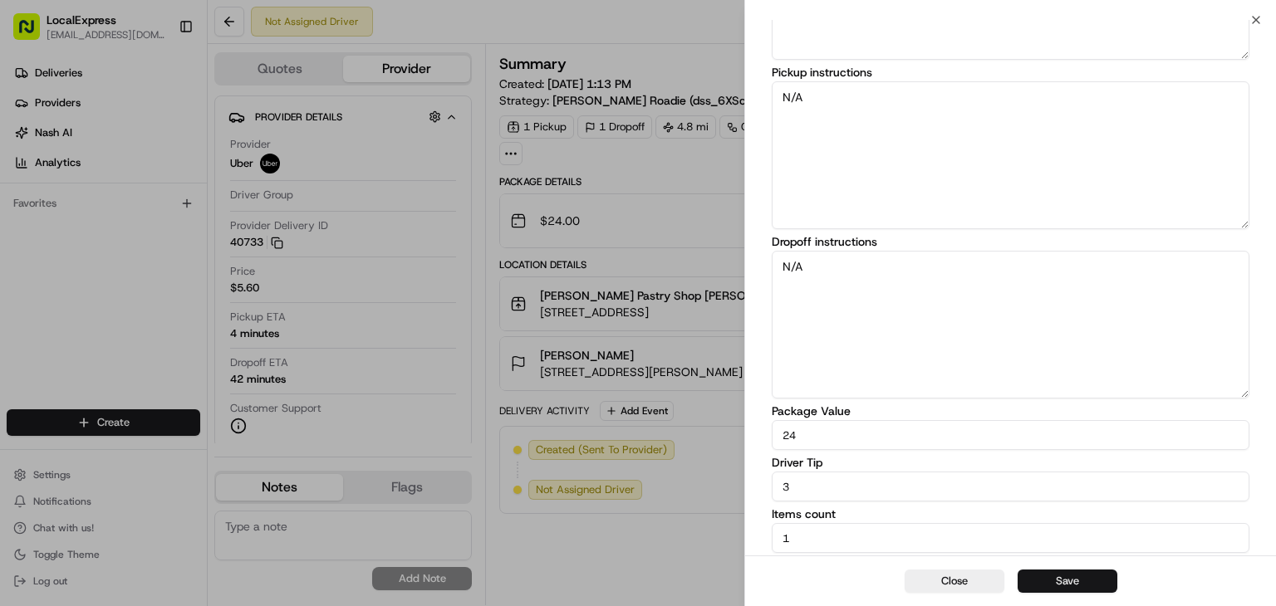
click at [1053, 572] on button "Save" at bounding box center [1067, 581] width 100 height 23
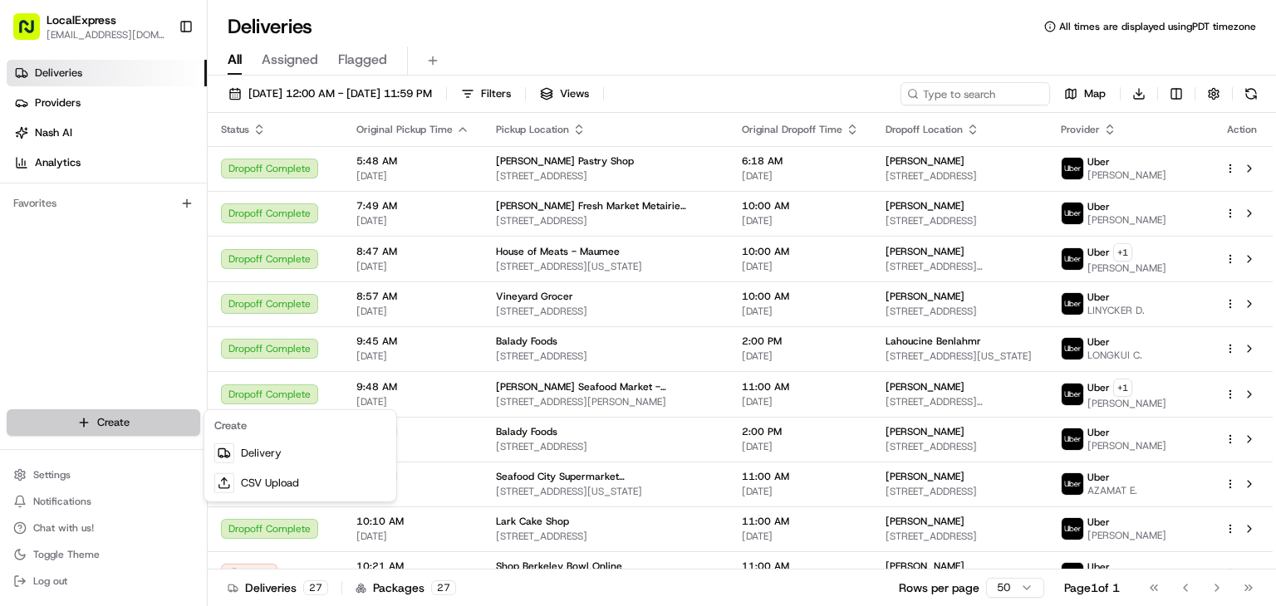
click at [146, 429] on html "LocalExpress [EMAIL_ADDRESS][DOMAIN_NAME] Toggle Sidebar Deliveries Providers […" at bounding box center [638, 303] width 1276 height 606
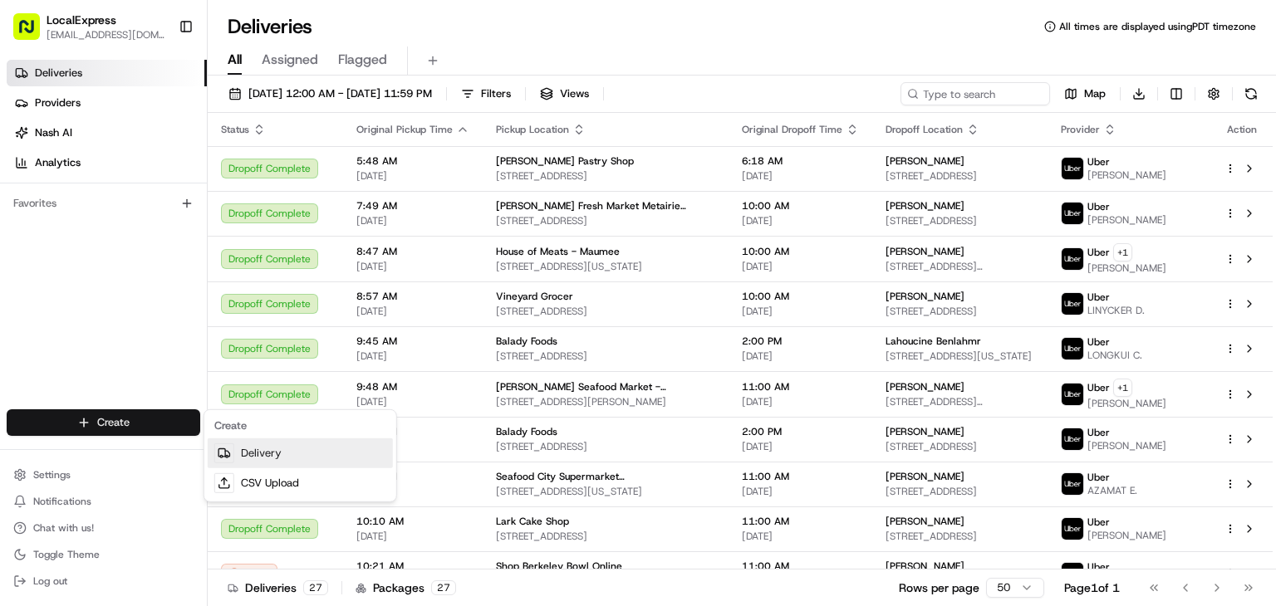
click at [318, 449] on link "Delivery" at bounding box center [300, 454] width 185 height 30
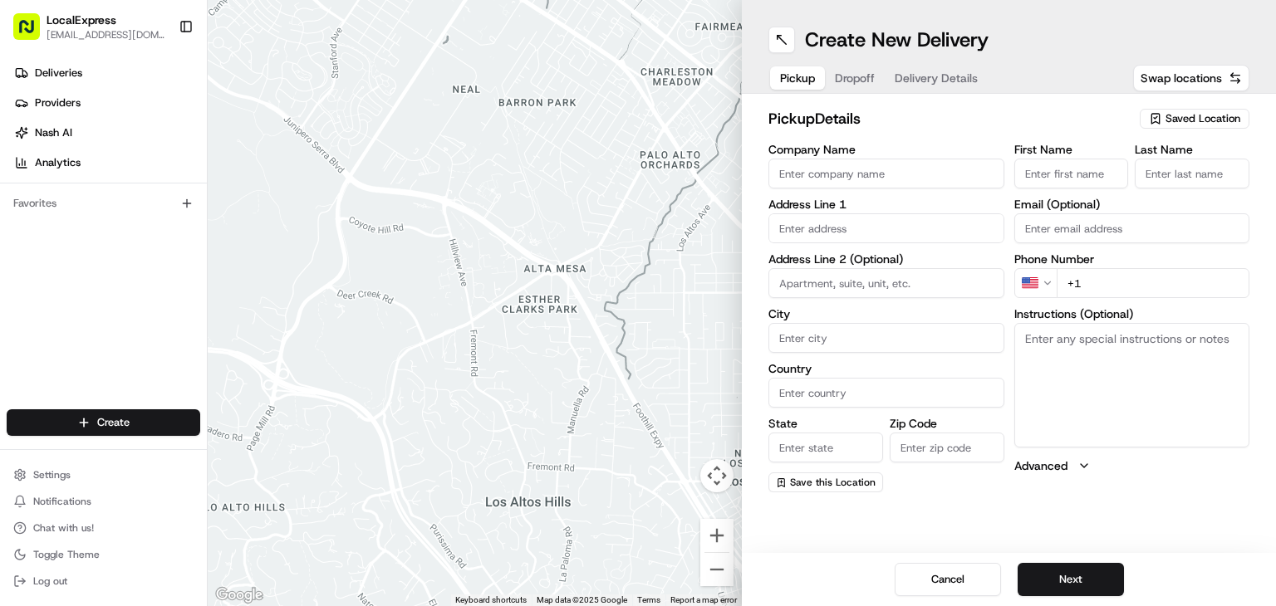
click at [909, 181] on input "Company Name" at bounding box center [886, 174] width 236 height 30
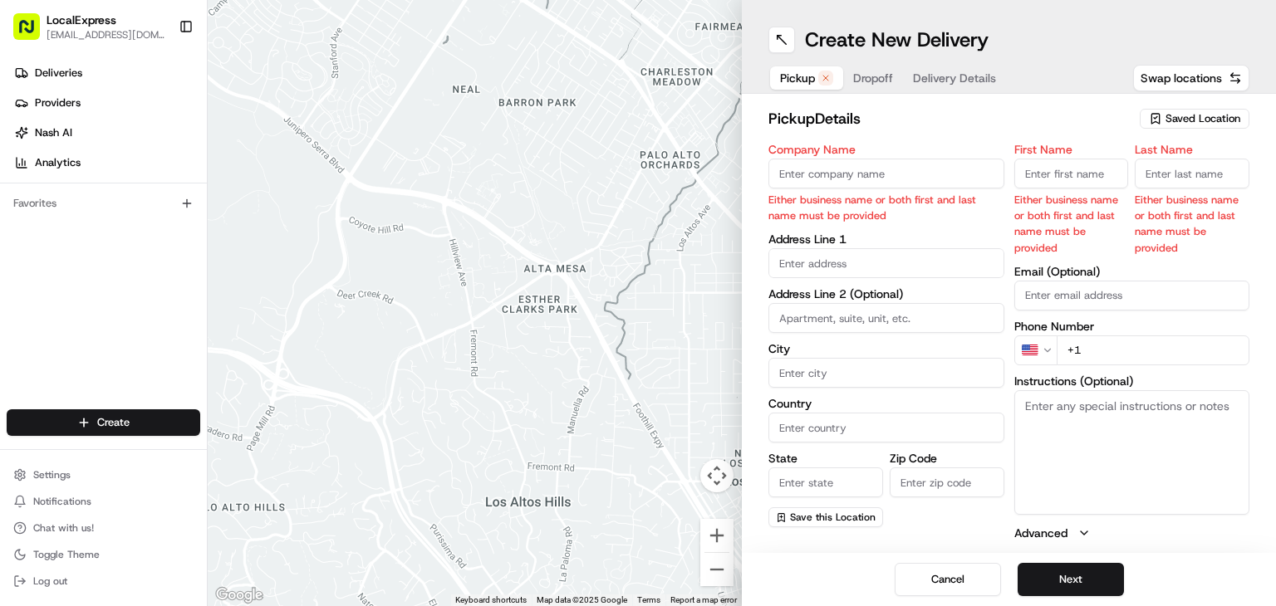
click at [1182, 125] on span "Saved Location" at bounding box center [1202, 118] width 75 height 15
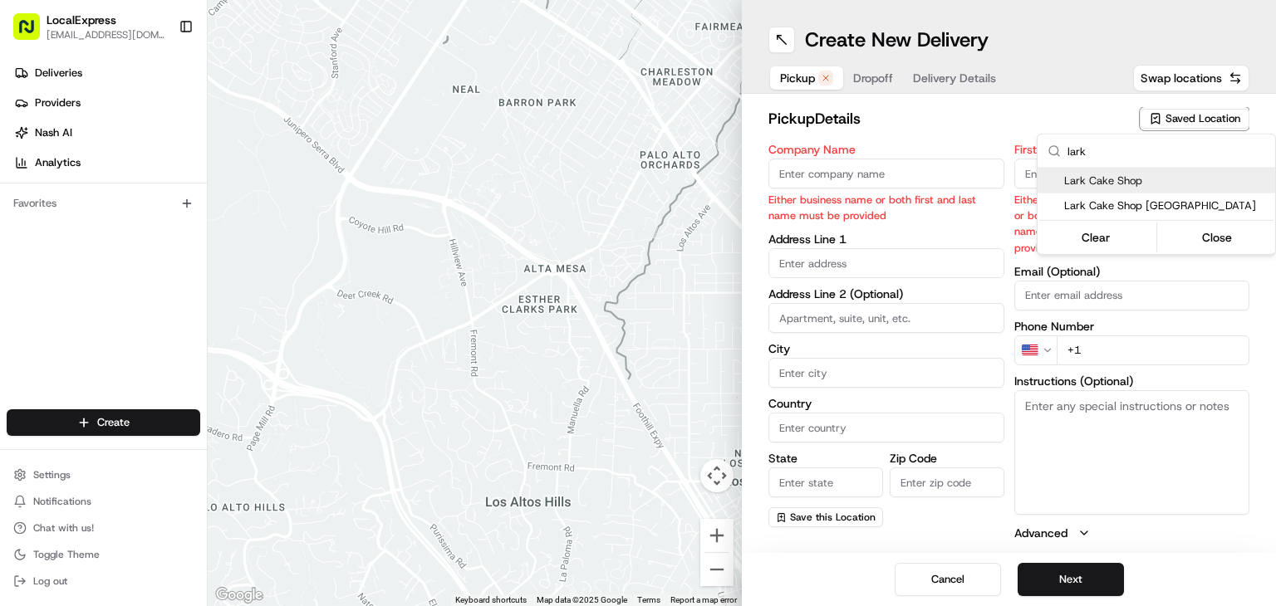
type input "lark"
click at [1127, 169] on div "Lark Cake Shop" at bounding box center [1156, 181] width 238 height 25
type input "Lark Cake Shop"
type input "[STREET_ADDRESS]"
type input "[GEOGRAPHIC_DATA]"
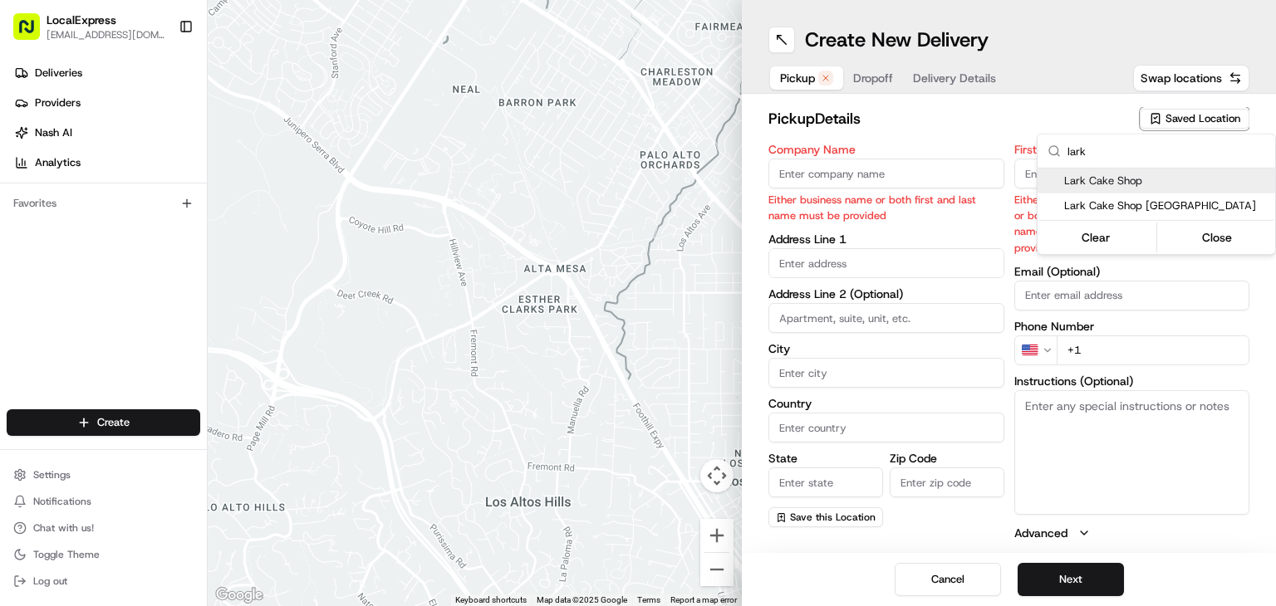
type input "US"
type input "CA"
type input "90026"
type input "[PERSON_NAME]"
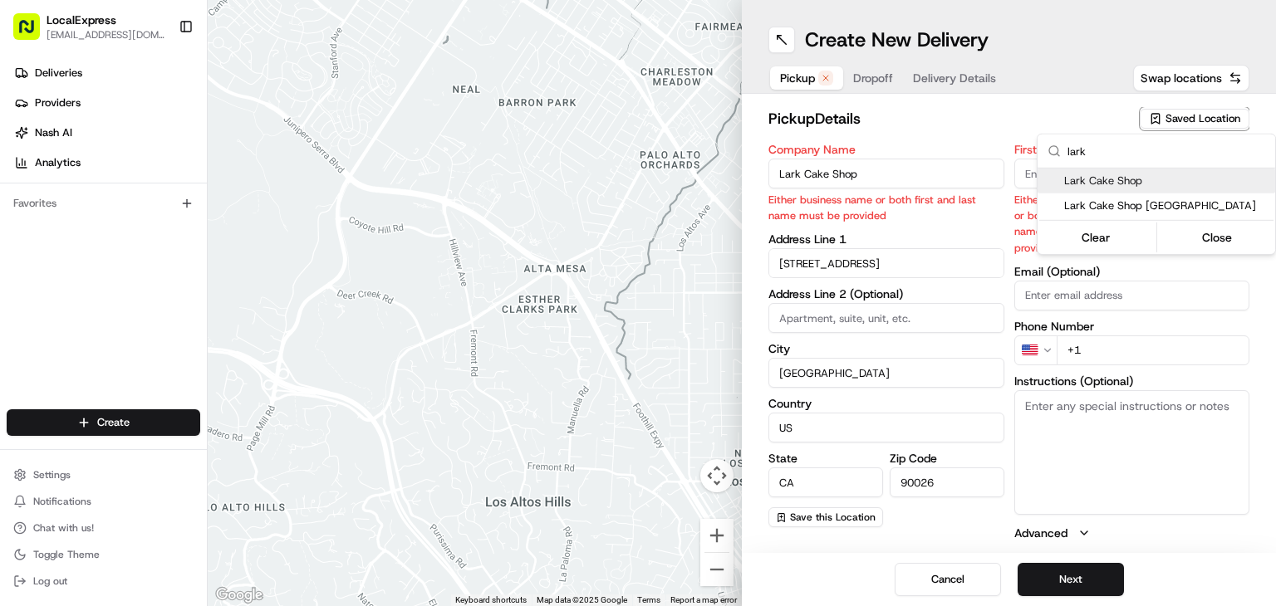
type input "[PHONE_NUMBER]"
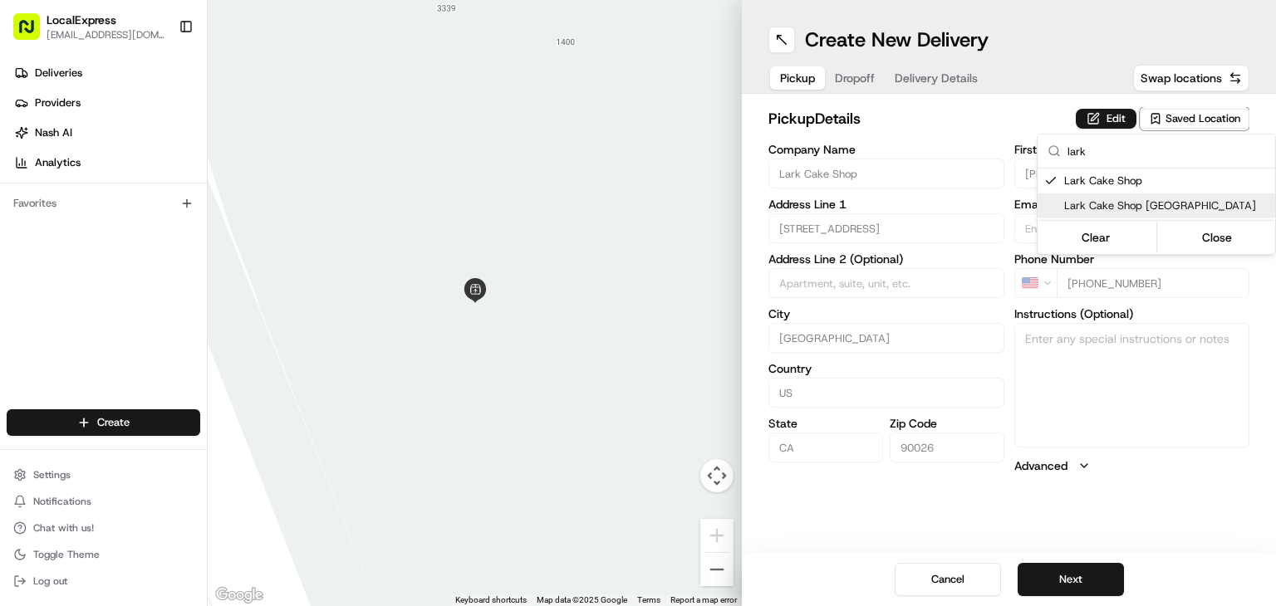
click at [1080, 575] on html "LocalExpress [EMAIL_ADDRESS][DOMAIN_NAME] Toggle Sidebar Deliveries Providers […" at bounding box center [638, 303] width 1276 height 606
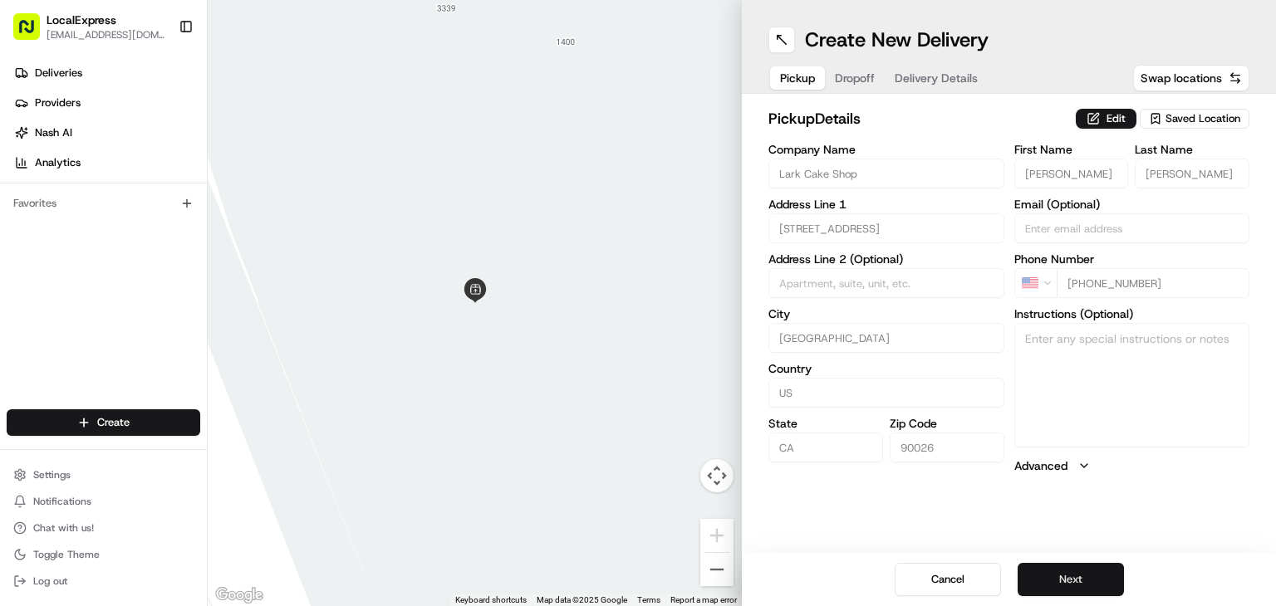
click at [1080, 578] on button "Next" at bounding box center [1070, 579] width 106 height 33
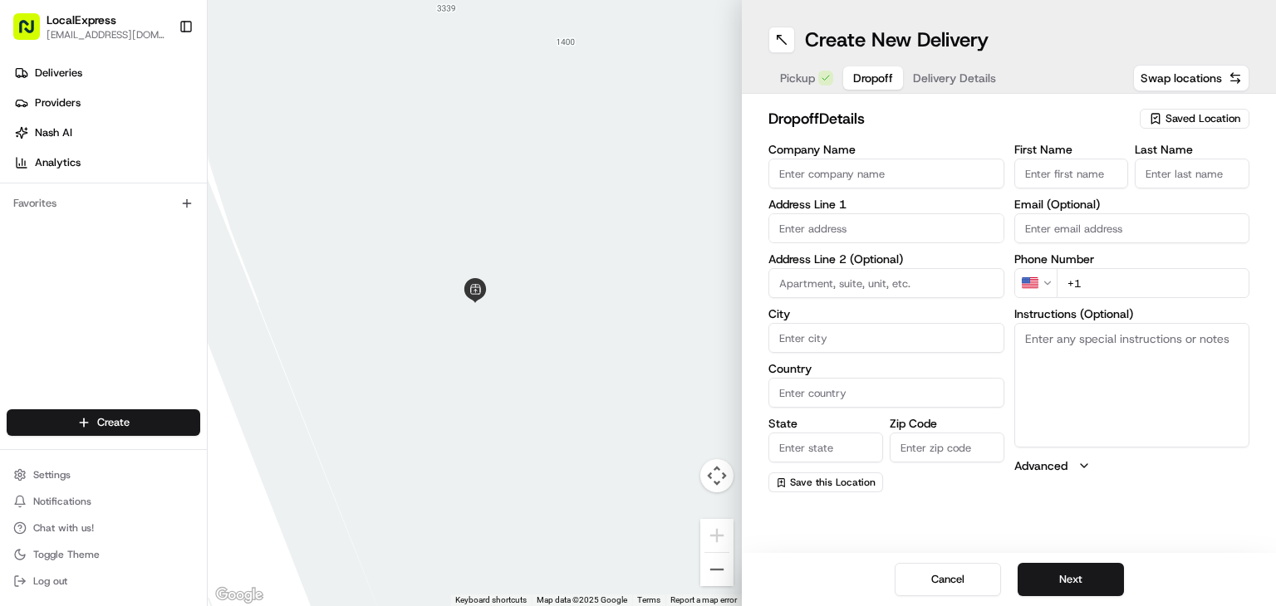
click at [1119, 282] on input "+1" at bounding box center [1154, 283] width 194 height 30
paste input "408 887 5741"
type input "+1 408 887 5741"
click at [1077, 176] on input "First Name" at bounding box center [1071, 174] width 115 height 30
paste input "Jasmin Jacks"
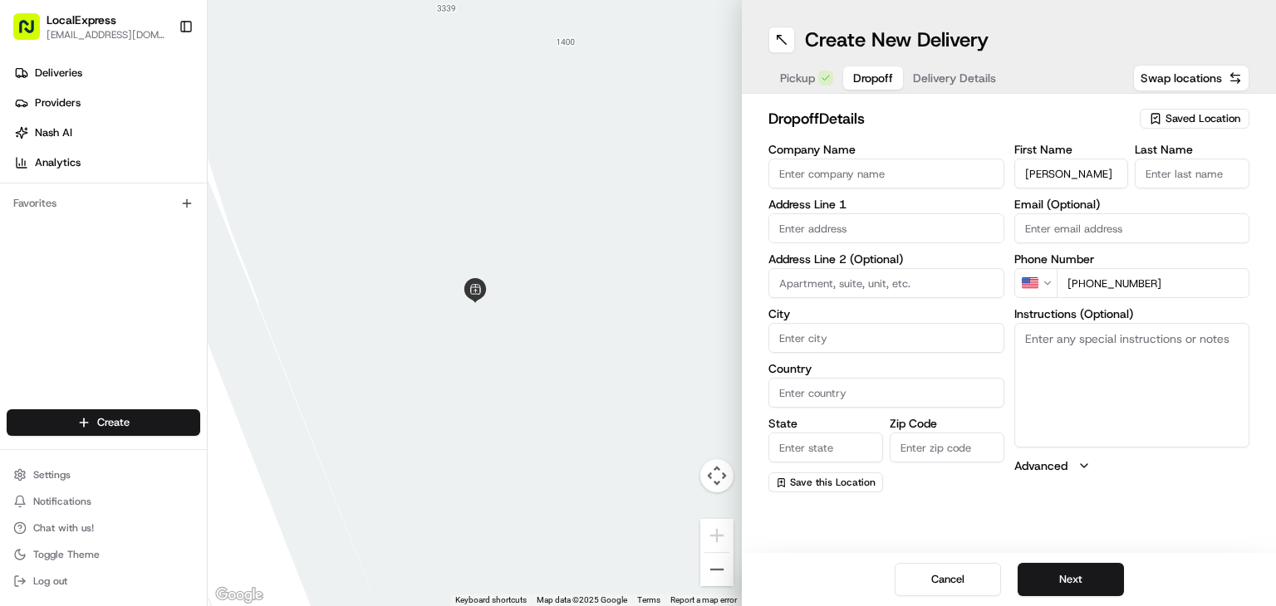
drag, startPoint x: 1062, startPoint y: 177, endPoint x: 1109, endPoint y: 175, distance: 46.5
click at [1109, 175] on input "Jasmin Jacks" at bounding box center [1071, 174] width 115 height 30
type input "Jasmin"
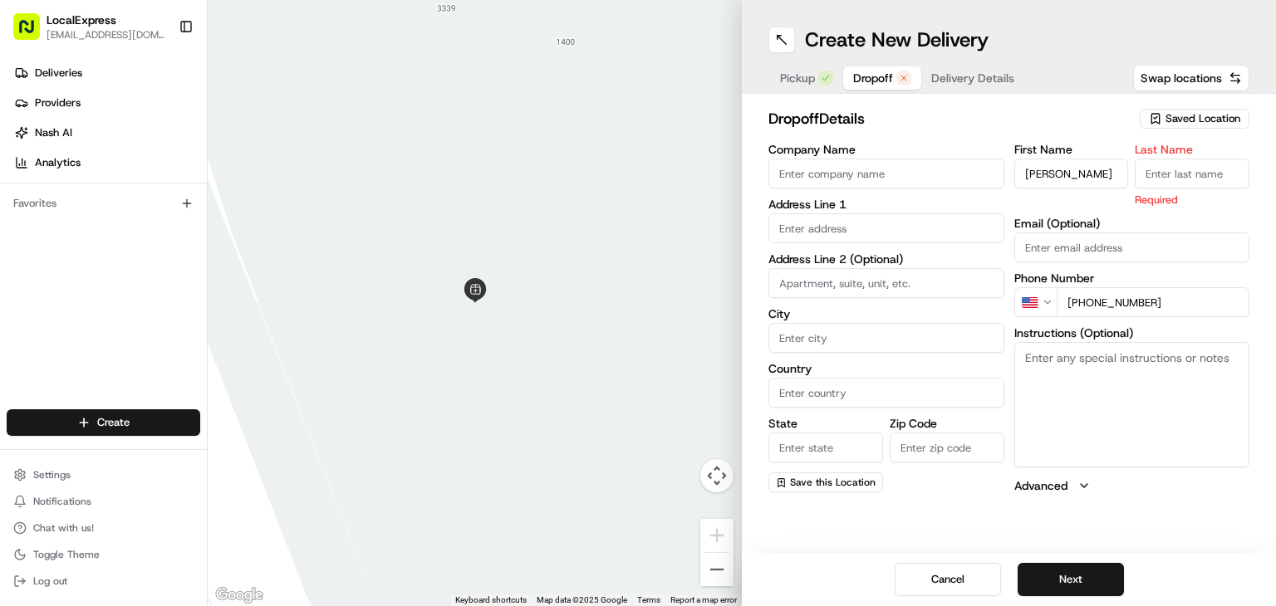
click at [1163, 171] on input "Last Name" at bounding box center [1192, 174] width 115 height 30
paste input "Jacks"
click at [1146, 175] on input "Jacks" at bounding box center [1192, 174] width 115 height 30
click at [1148, 175] on input "Jacks" at bounding box center [1192, 174] width 115 height 30
click at [1149, 178] on input "Jacks" at bounding box center [1192, 174] width 115 height 30
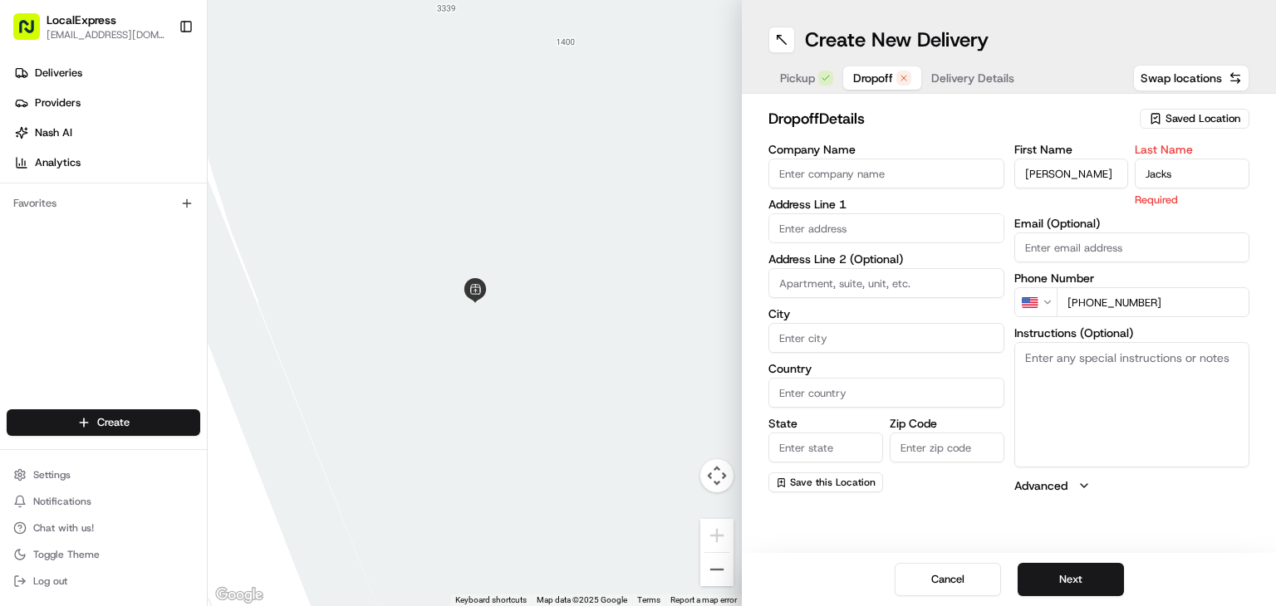
type input "Jacks"
click at [1027, 179] on input "Jasmin" at bounding box center [1071, 174] width 115 height 30
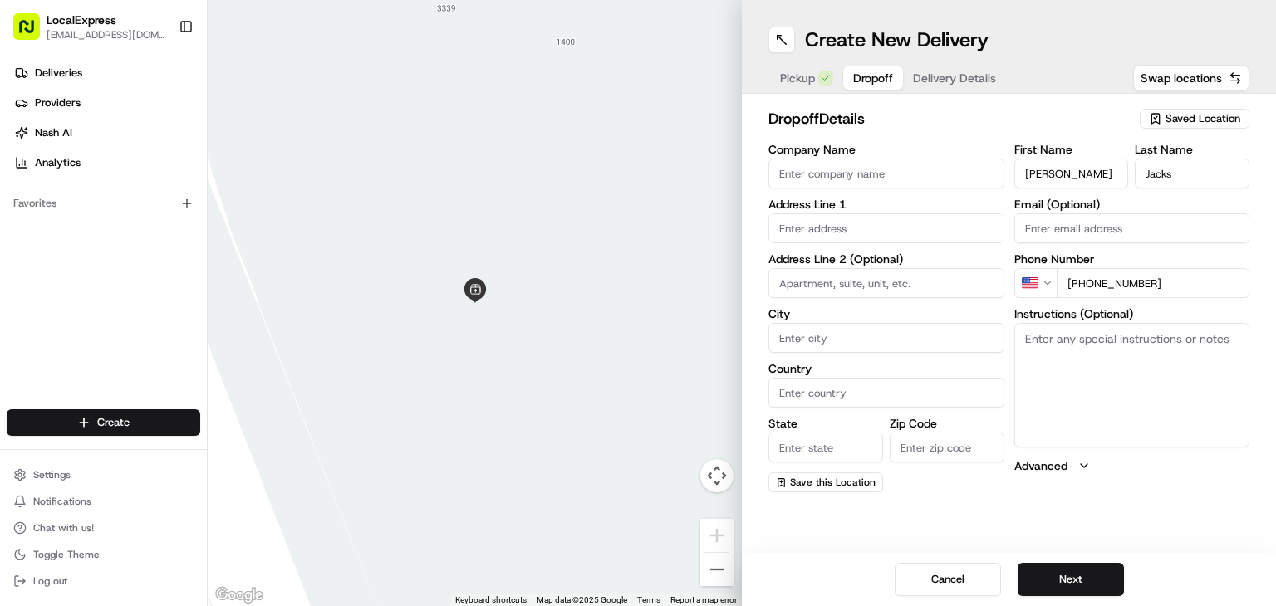
click at [1083, 173] on input "Jasmin" at bounding box center [1071, 174] width 115 height 30
type input "Jasmin"
click at [881, 234] on input "text" at bounding box center [886, 228] width 236 height 30
paste input "World of CandyLand 120 N. Glendale Ave. Glendale, CA 91206"
drag, startPoint x: 831, startPoint y: 231, endPoint x: 866, endPoint y: 223, distance: 36.7
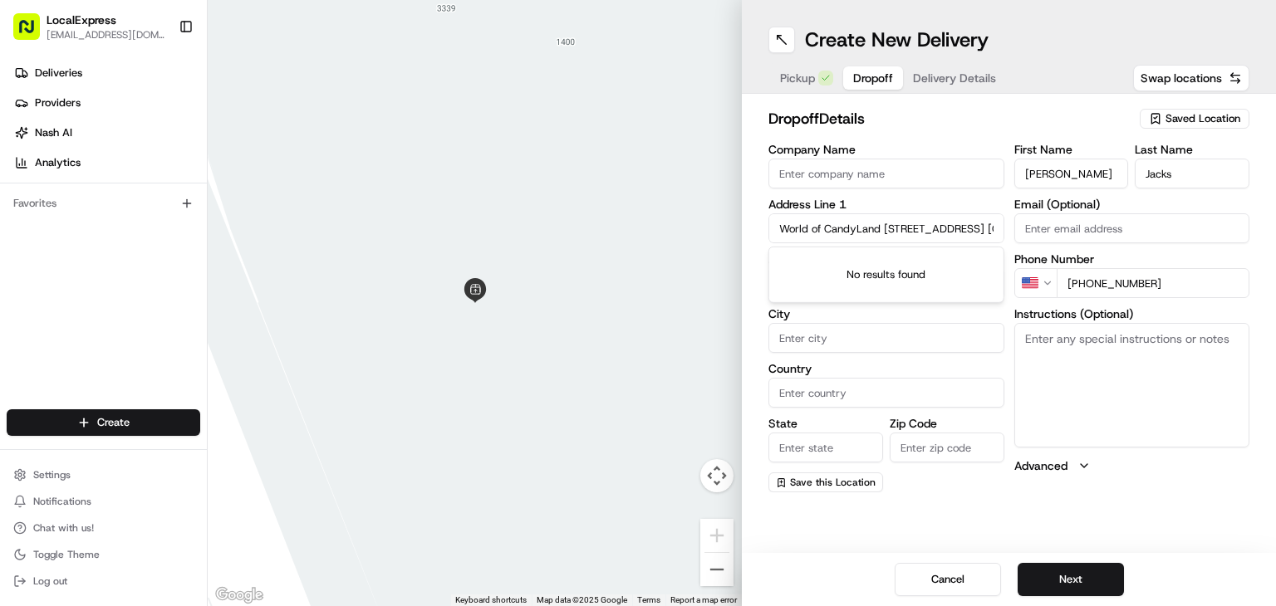
click at [864, 223] on input "World of CandyLand 120 N. Glendale Ave. Glendale, CA 91206" at bounding box center [886, 228] width 236 height 30
click at [880, 223] on input "World of CandyLand 120 N. Glendale Ave. Glendale, CA 91206" at bounding box center [886, 228] width 236 height 30
drag, startPoint x: 884, startPoint y: 230, endPoint x: 740, endPoint y: 222, distance: 143.9
click at [740, 223] on div "← Move left → Move right ↑ Move up ↓ Move down + Zoom in - Zoom out Home Jump l…" at bounding box center [742, 303] width 1068 height 606
click at [907, 275] on div "120 N Glendale Ave, Glendale, CA 91206" at bounding box center [886, 263] width 228 height 25
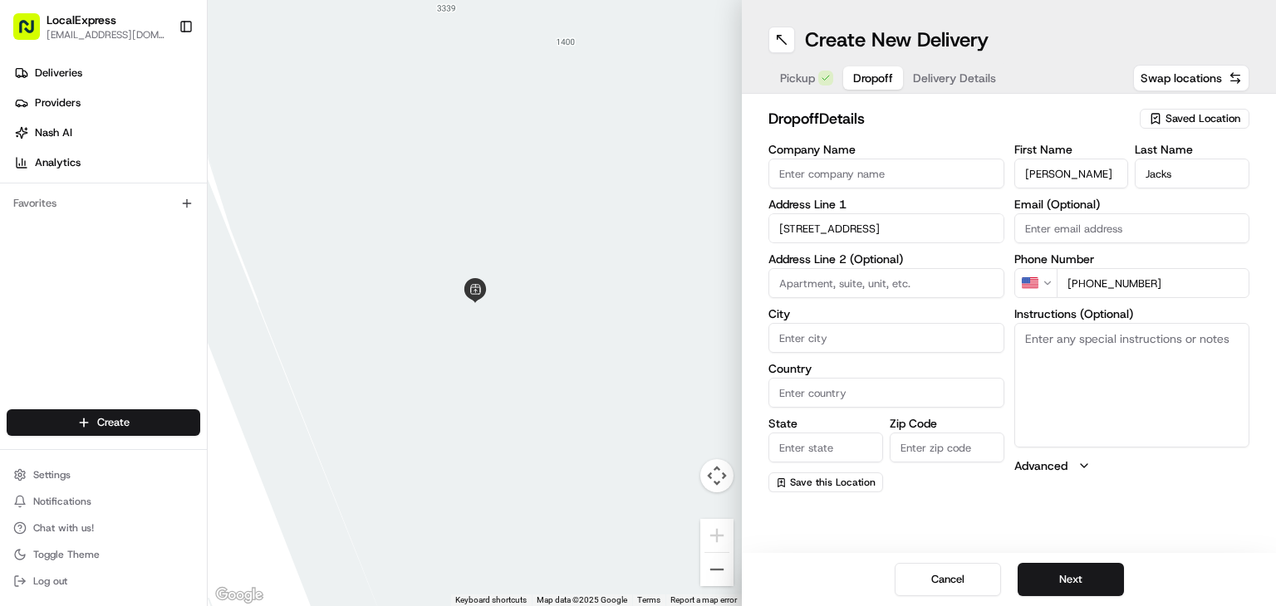
type input "120 N Glendale Ave, Glendale, CA 91206, USA"
type input "Glendale"
type input "[GEOGRAPHIC_DATA]"
type input "CA"
type input "91206"
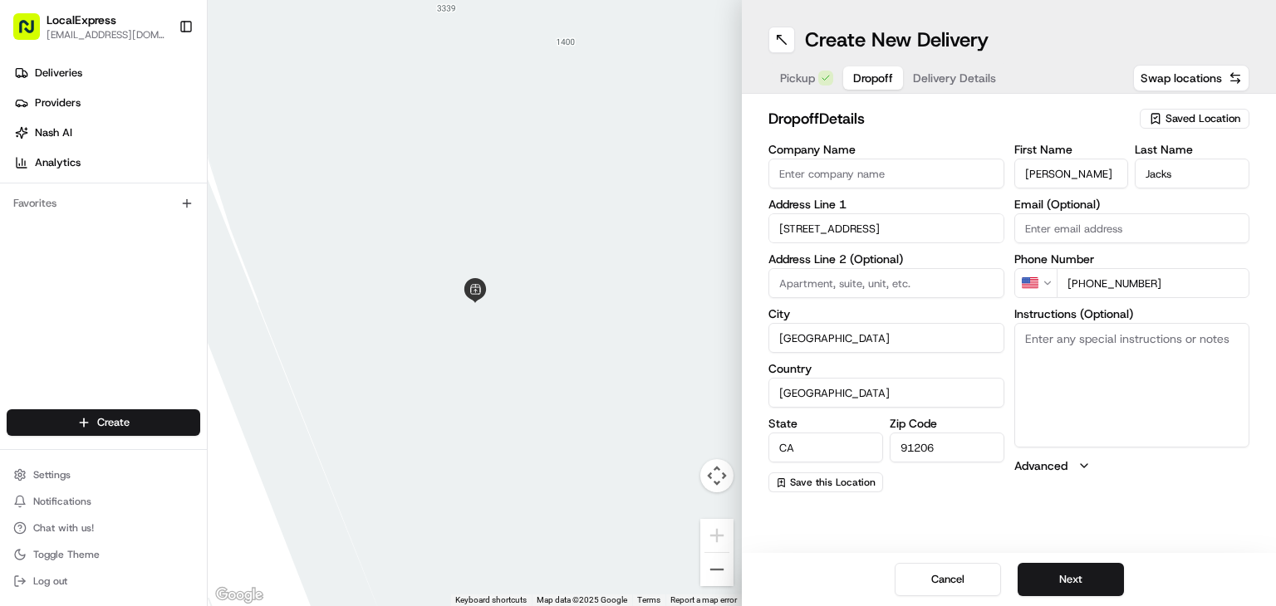
type input "120 North Glendale Avenue"
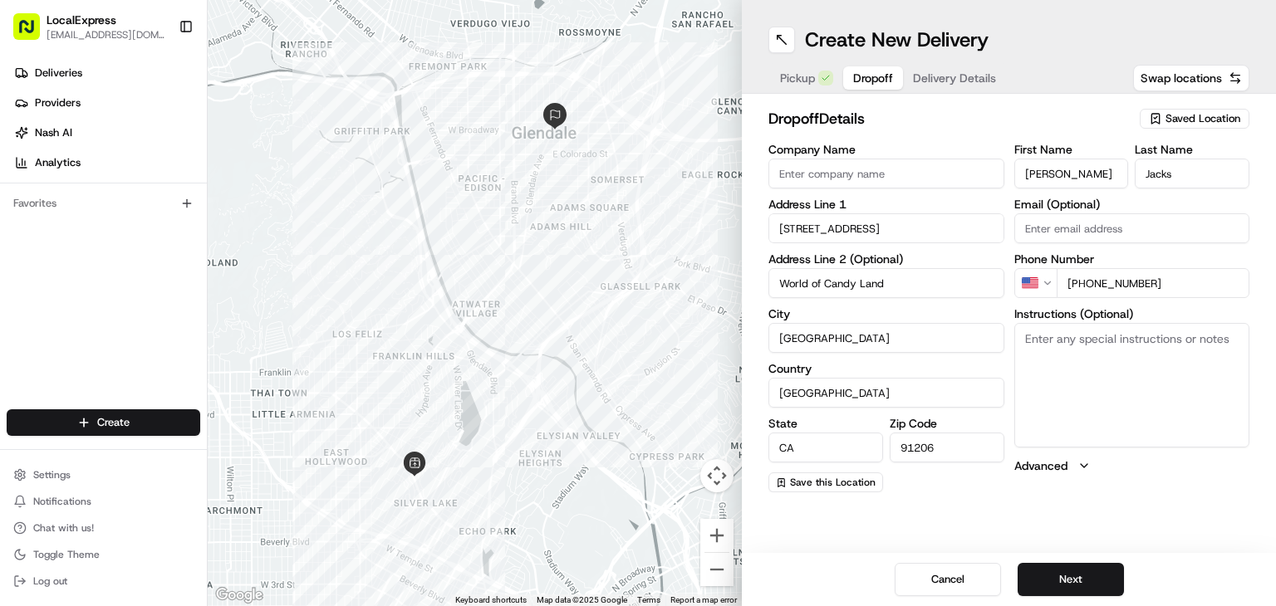
type input "World of Candy Land"
click at [1183, 376] on textarea "Instructions (Optional)" at bounding box center [1132, 385] width 236 height 125
paste textarea "World of Candy Land"
type textarea "World of Candy Land"
click at [1087, 567] on button "Next" at bounding box center [1070, 579] width 106 height 33
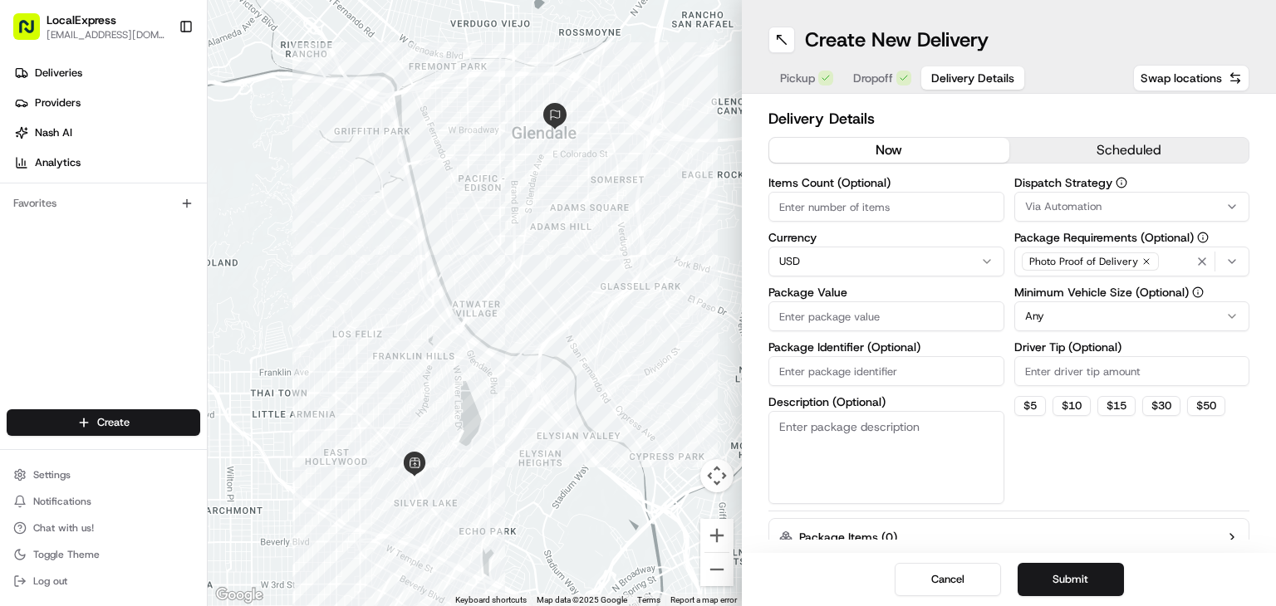
click at [821, 323] on input "Package Value" at bounding box center [886, 317] width 236 height 30
paste input "303.35"
type input "303.35"
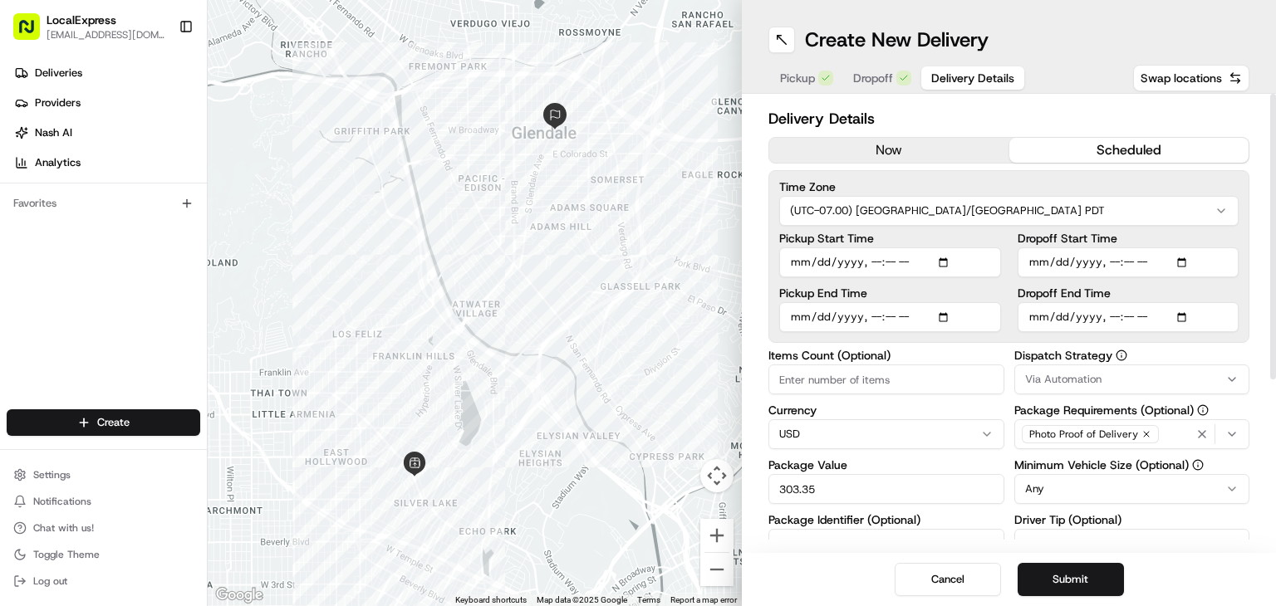
click at [1102, 151] on button "scheduled" at bounding box center [1129, 150] width 240 height 25
click at [867, 262] on input "Pickup Start Time" at bounding box center [890, 263] width 222 height 30
click at [953, 262] on input "Pickup Start Time" at bounding box center [890, 263] width 222 height 30
type input "2025-08-23T13:30"
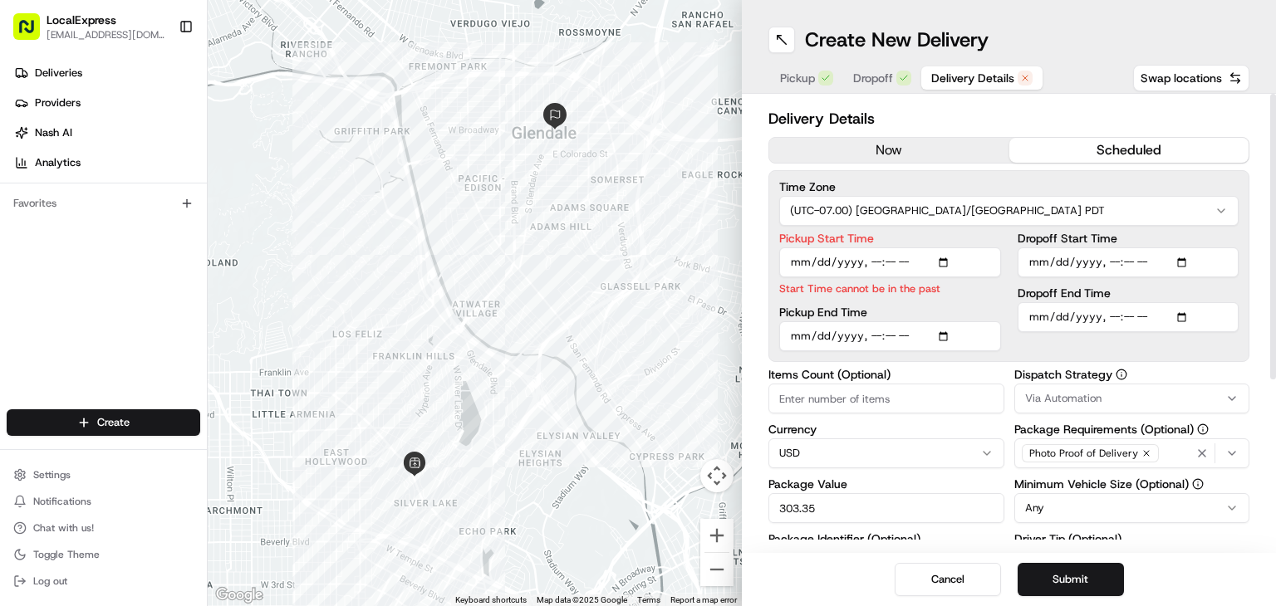
click at [1187, 257] on input "Dropoff Start Time" at bounding box center [1128, 263] width 222 height 30
type input "2025-08-23T13:30"
click at [861, 297] on div "Pickup Start Time Start Time cannot be in the past Pickup End Time" at bounding box center [890, 292] width 222 height 119
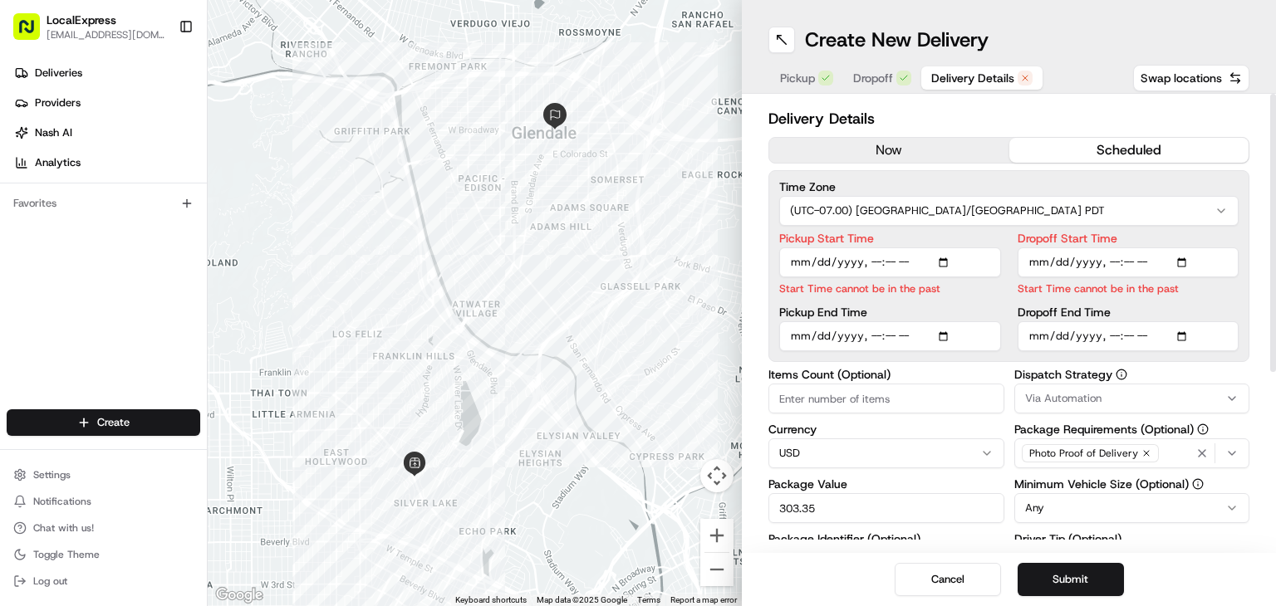
click at [949, 338] on input "Pickup End Time" at bounding box center [890, 336] width 222 height 30
type input "2025-08-23T13:30"
click at [1183, 334] on input "Dropoff End Time" at bounding box center [1128, 336] width 222 height 30
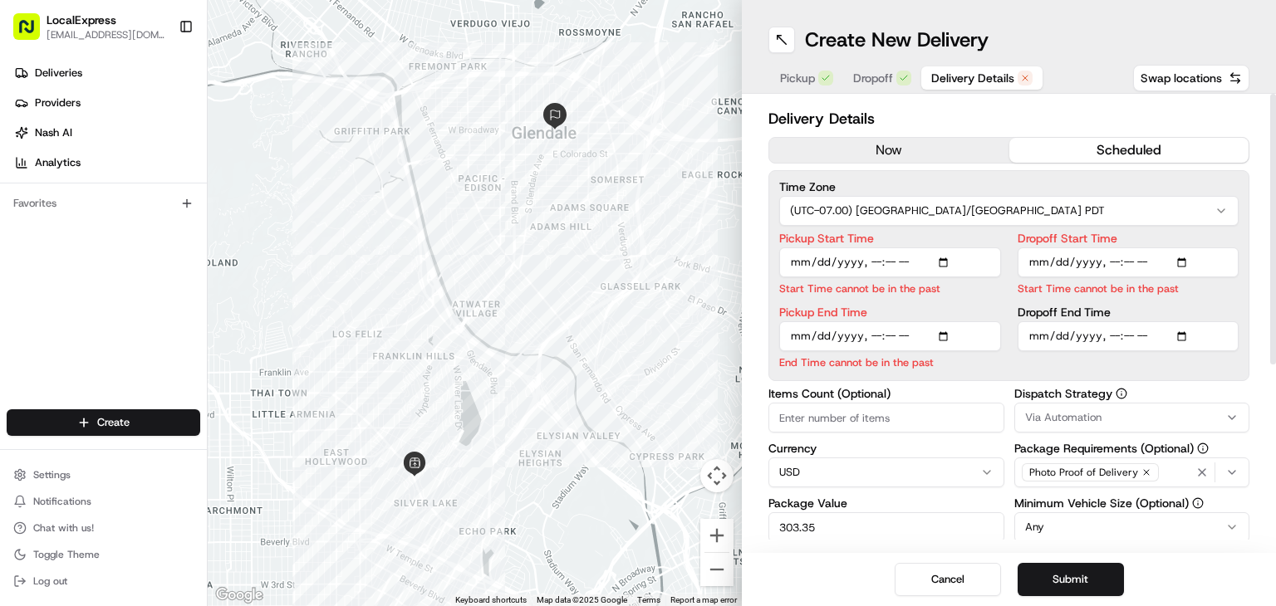
type input "2025-08-23T13:30"
click at [870, 264] on input "Pickup Start Time" at bounding box center [890, 263] width 222 height 30
type input "2025-08-23T14:00"
click at [1111, 263] on input "Dropoff Start Time" at bounding box center [1128, 263] width 222 height 30
type input "2025-08-23T14:15"
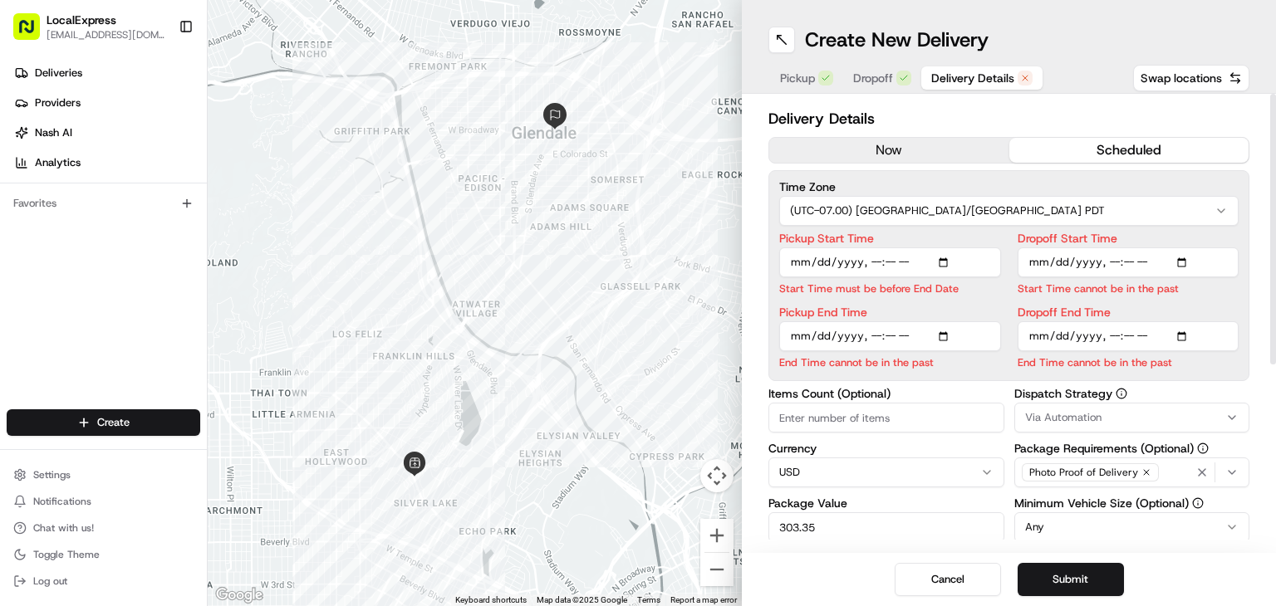
click at [865, 338] on input "Pickup End Time" at bounding box center [890, 336] width 222 height 30
type input "2025-08-23T14:30"
click at [1113, 338] on input "Dropoff End Time" at bounding box center [1128, 336] width 222 height 30
type input "2025-08-23T14:45"
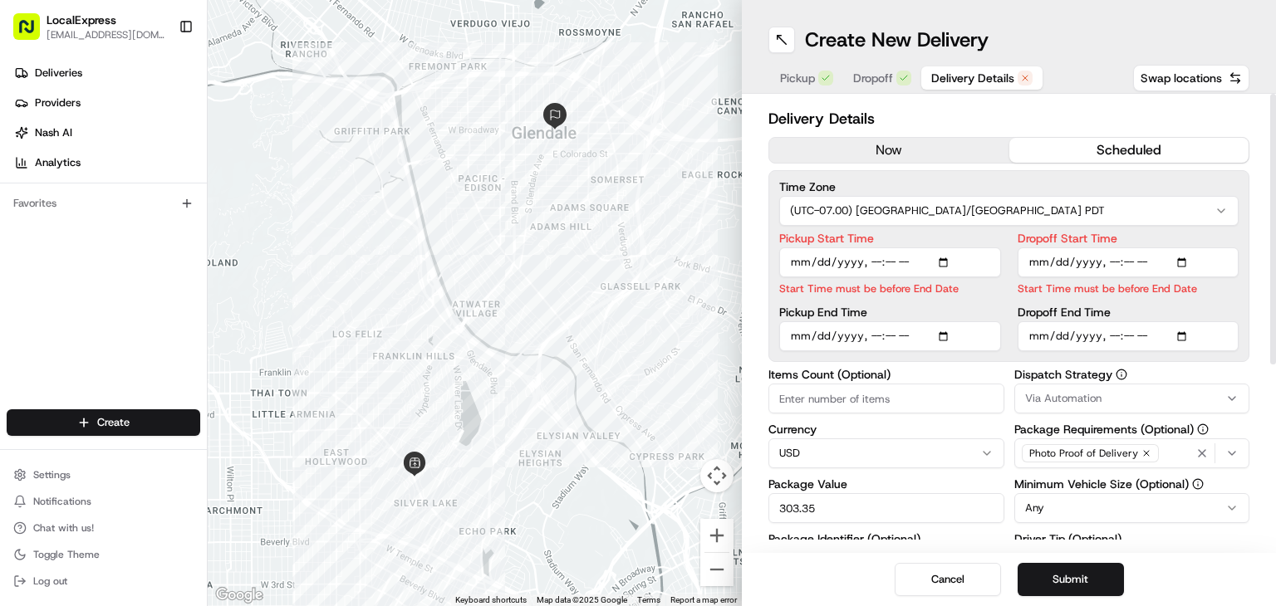
click at [1143, 303] on div "Dropoff Start Time Start Time must be before End Date Dropoff End Time" at bounding box center [1128, 292] width 222 height 119
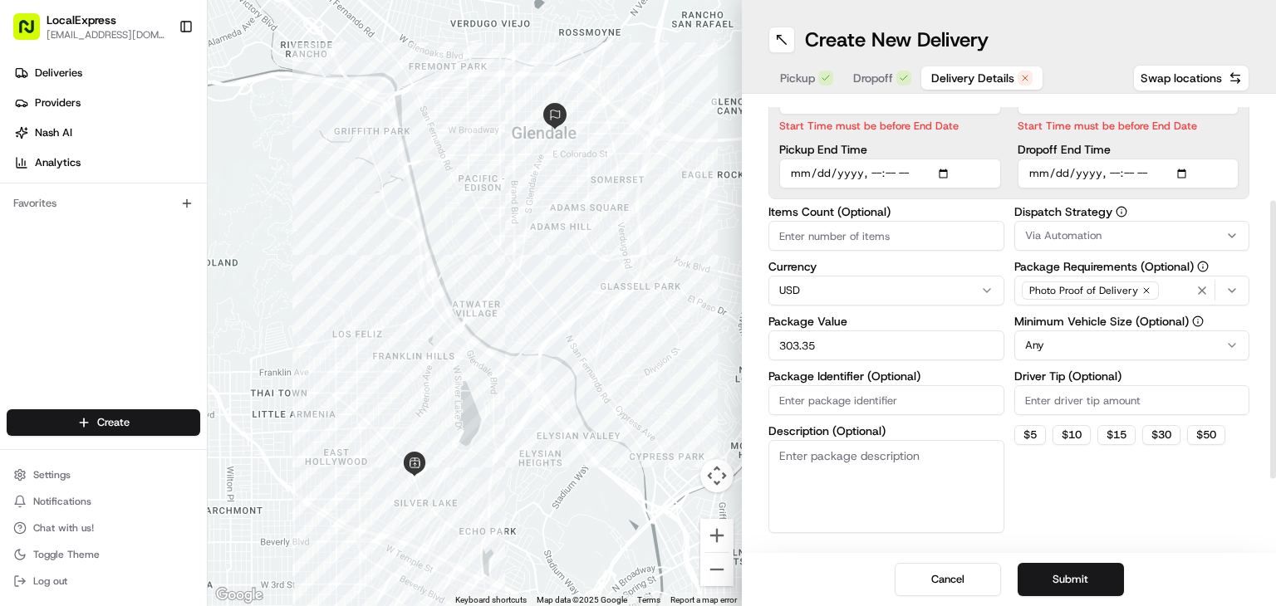
scroll to position [166, 0]
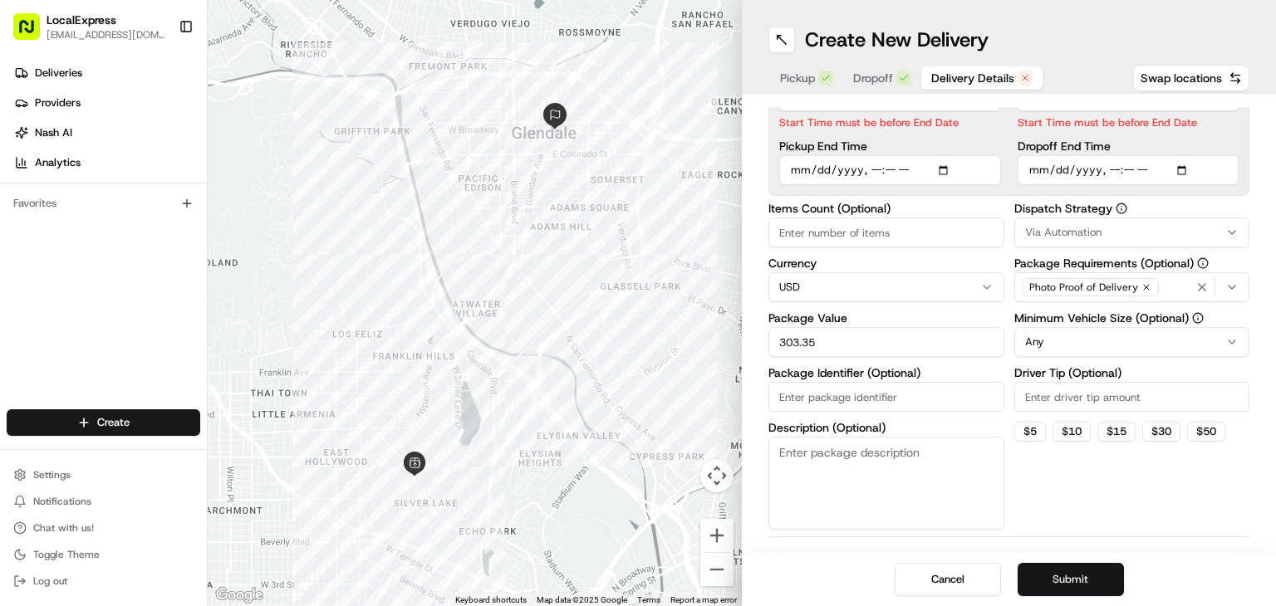
click at [1063, 585] on button "Submit" at bounding box center [1070, 579] width 106 height 33
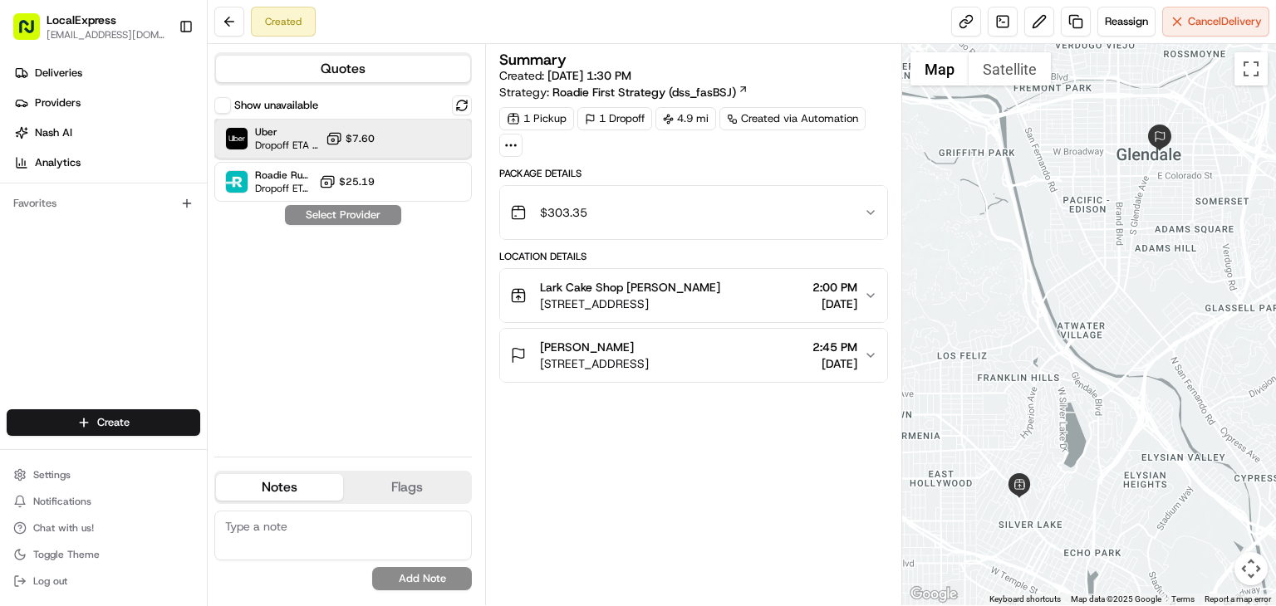
click at [454, 137] on div "Uber Dropoff ETA 1 hour $7.60" at bounding box center [342, 139] width 257 height 40
click at [382, 218] on button "Assign Provider" at bounding box center [343, 215] width 118 height 20
